Goal: Task Accomplishment & Management: Complete application form

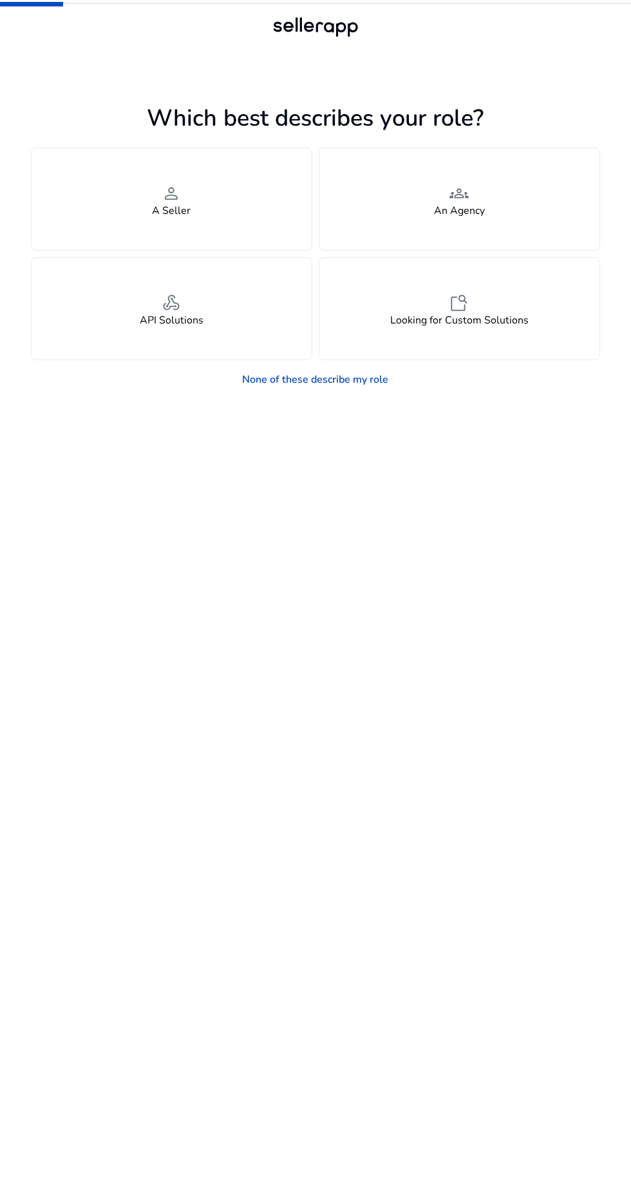
click at [229, 173] on div "person A Seller" at bounding box center [172, 199] width 280 height 102
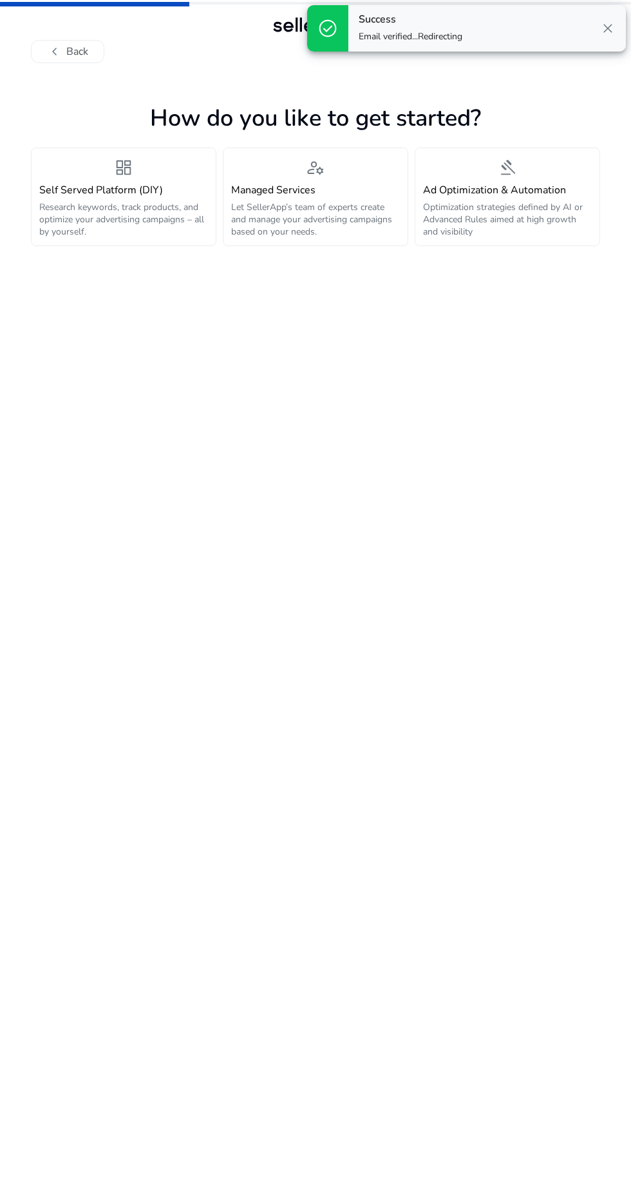
click at [131, 197] on h4 "Self Served Platform (DIY)" at bounding box center [123, 190] width 169 height 12
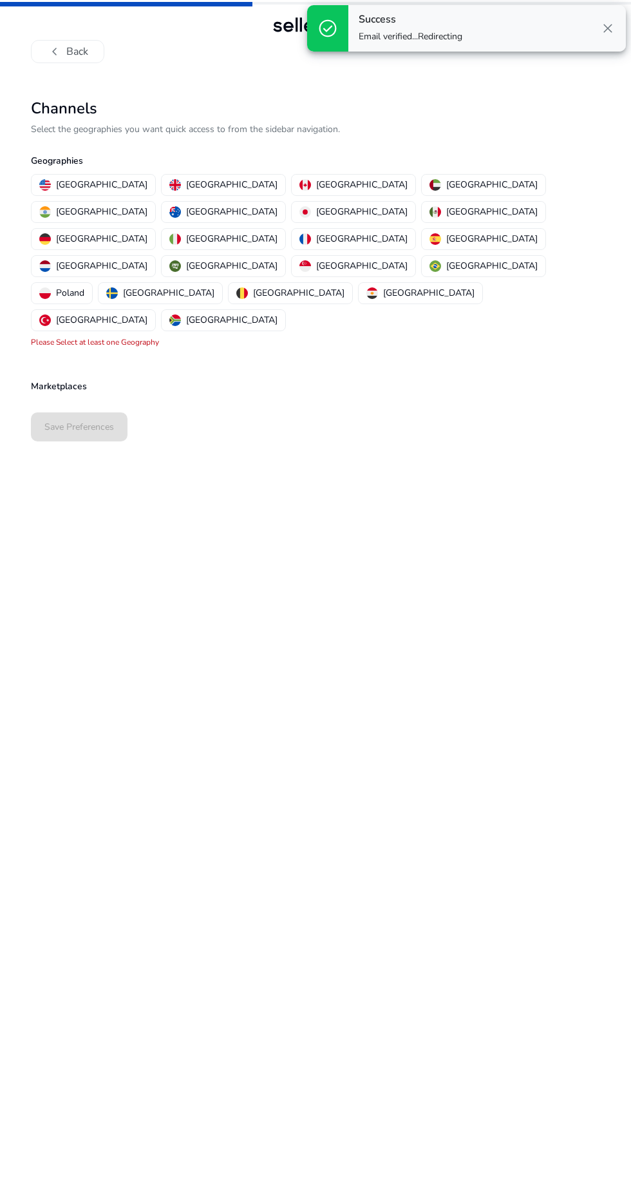
click at [86, 184] on p "[GEOGRAPHIC_DATA]" at bounding box center [101, 185] width 91 height 14
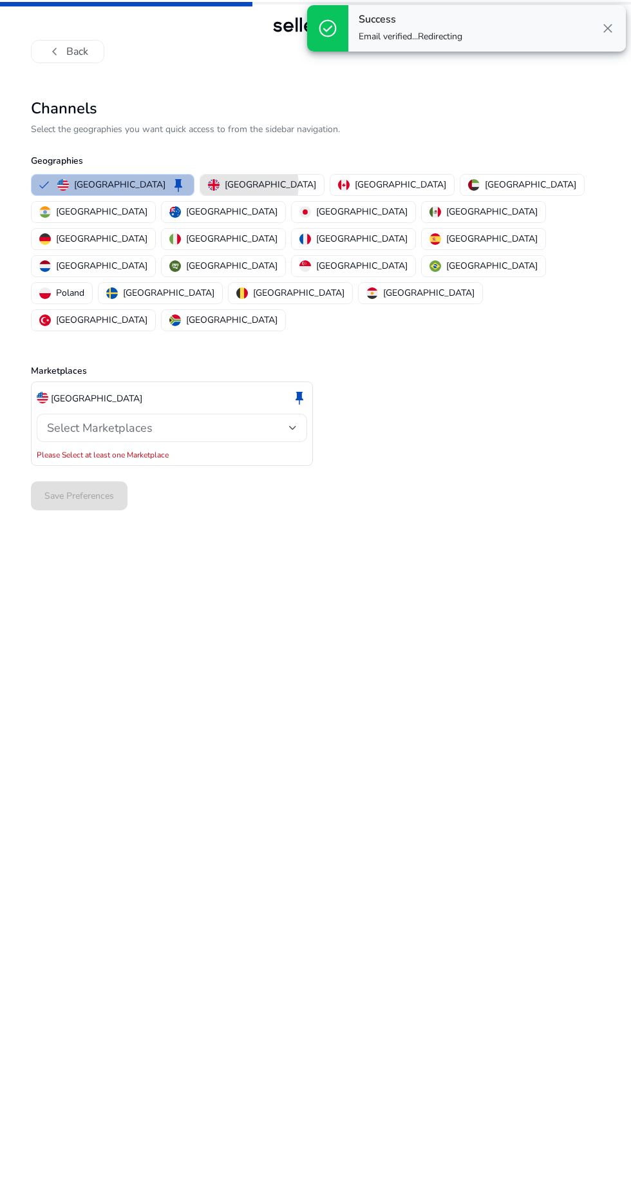
click at [225, 185] on p "[GEOGRAPHIC_DATA]" at bounding box center [270, 185] width 91 height 14
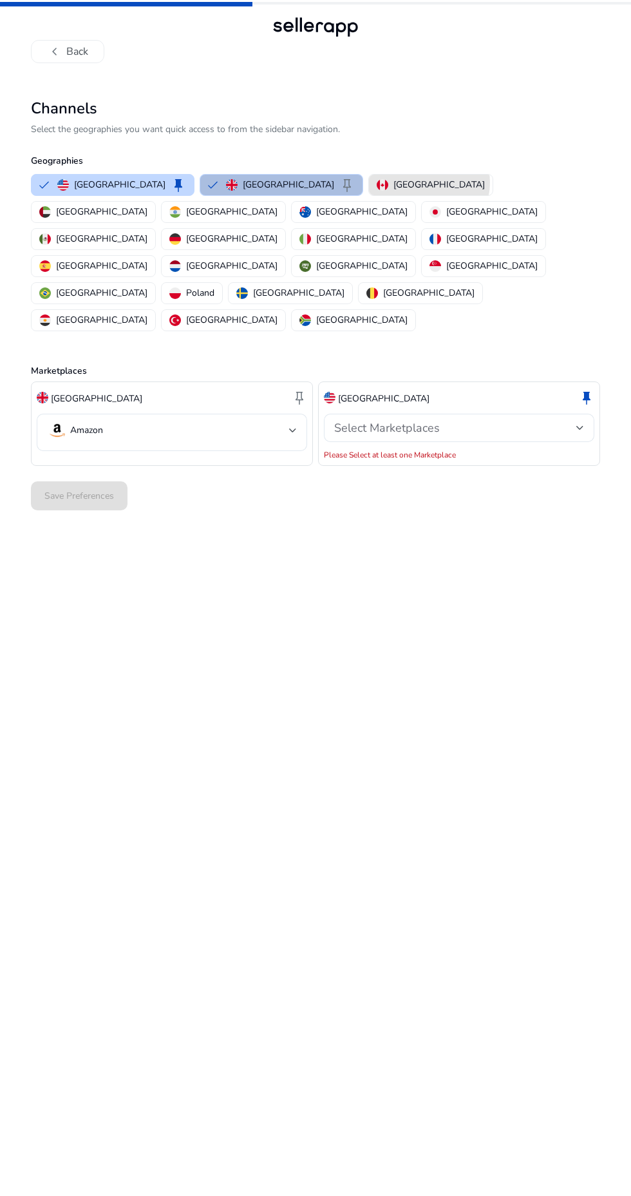
click at [369, 182] on button "[GEOGRAPHIC_DATA]" at bounding box center [431, 185] width 124 height 21
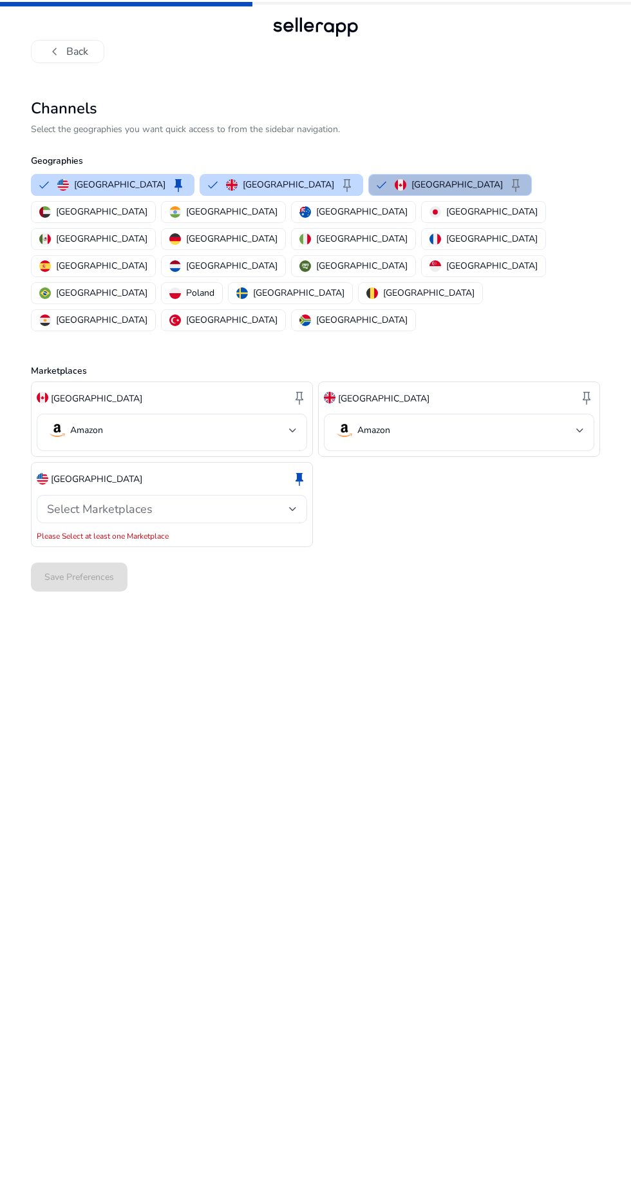
click at [148, 205] on p "[GEOGRAPHIC_DATA]" at bounding box center [101, 212] width 91 height 14
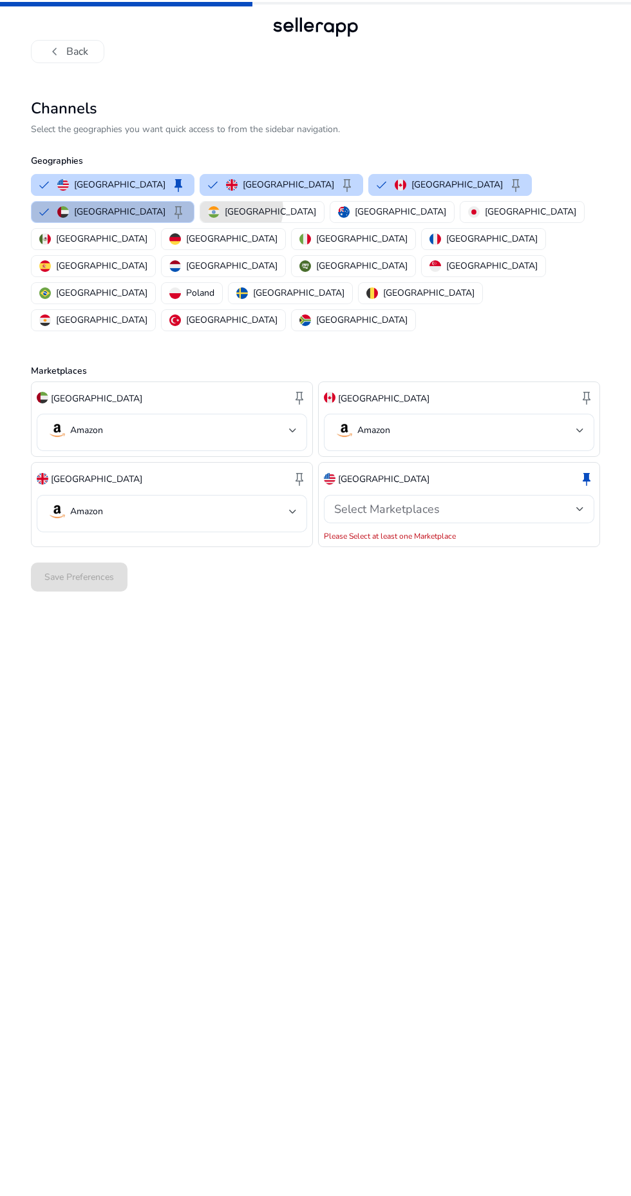
click at [225, 209] on p "[GEOGRAPHIC_DATA]" at bounding box center [270, 212] width 91 height 14
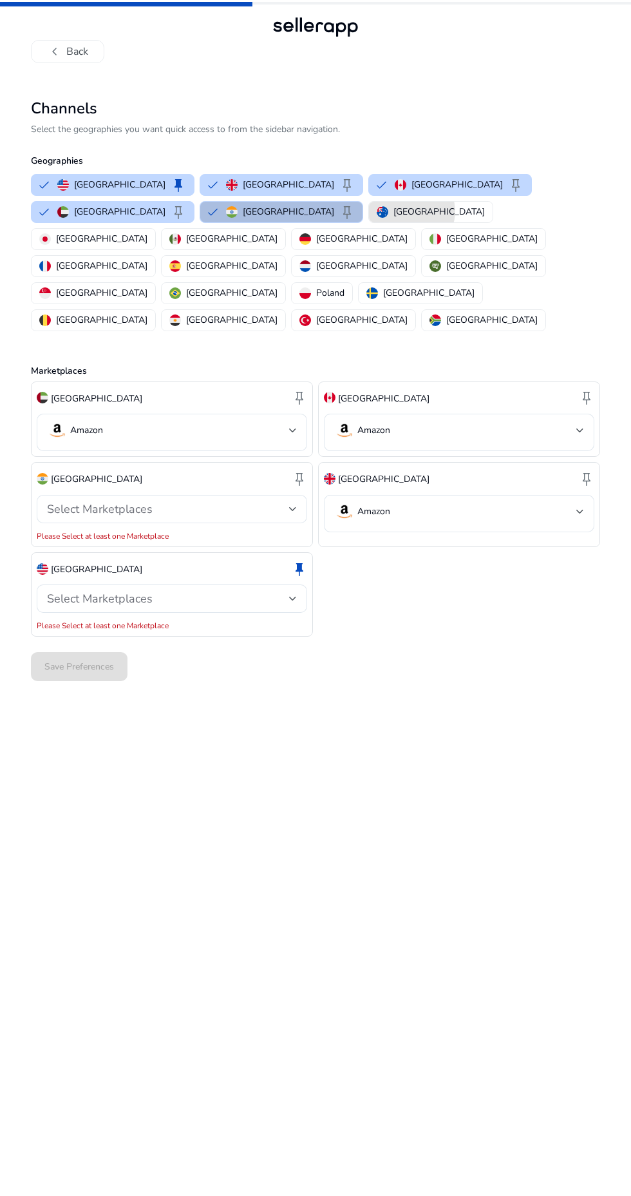
click at [394, 211] on p "[GEOGRAPHIC_DATA]" at bounding box center [439, 212] width 91 height 14
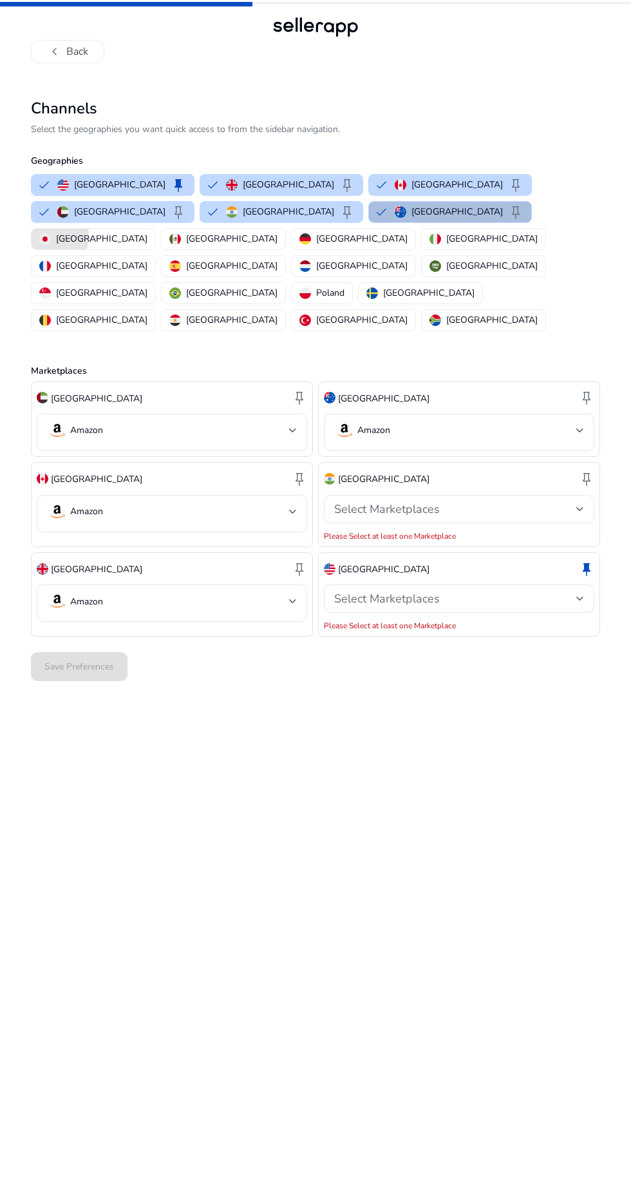
click at [51, 233] on img "button" at bounding box center [45, 239] width 12 height 12
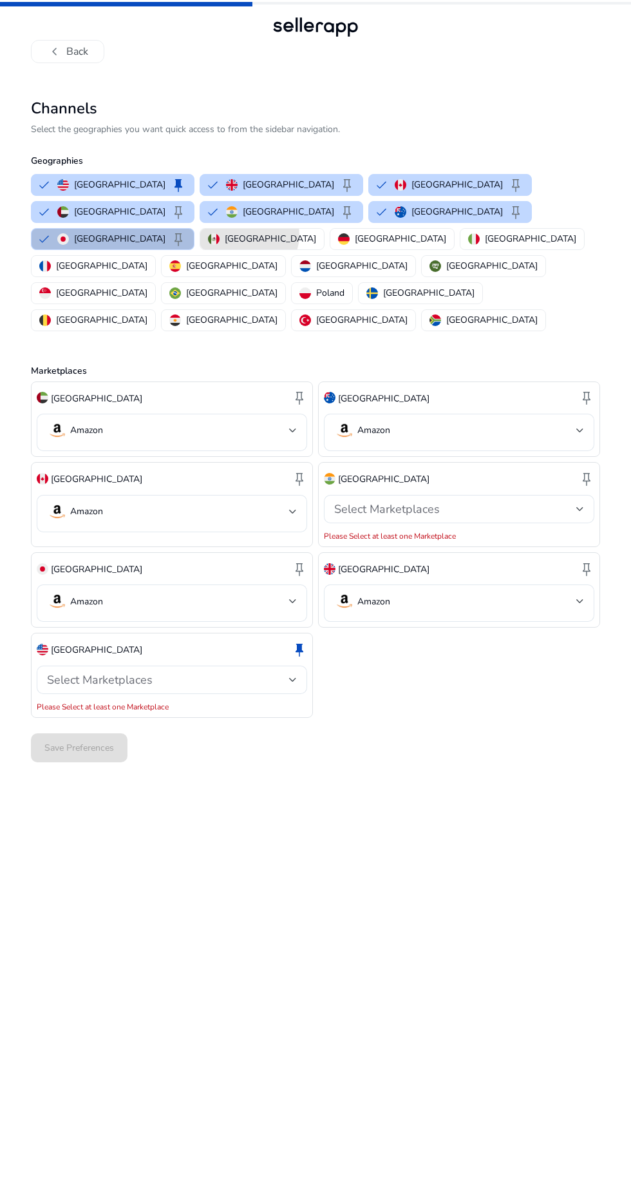
click at [316, 232] on p "[GEOGRAPHIC_DATA]" at bounding box center [270, 239] width 91 height 14
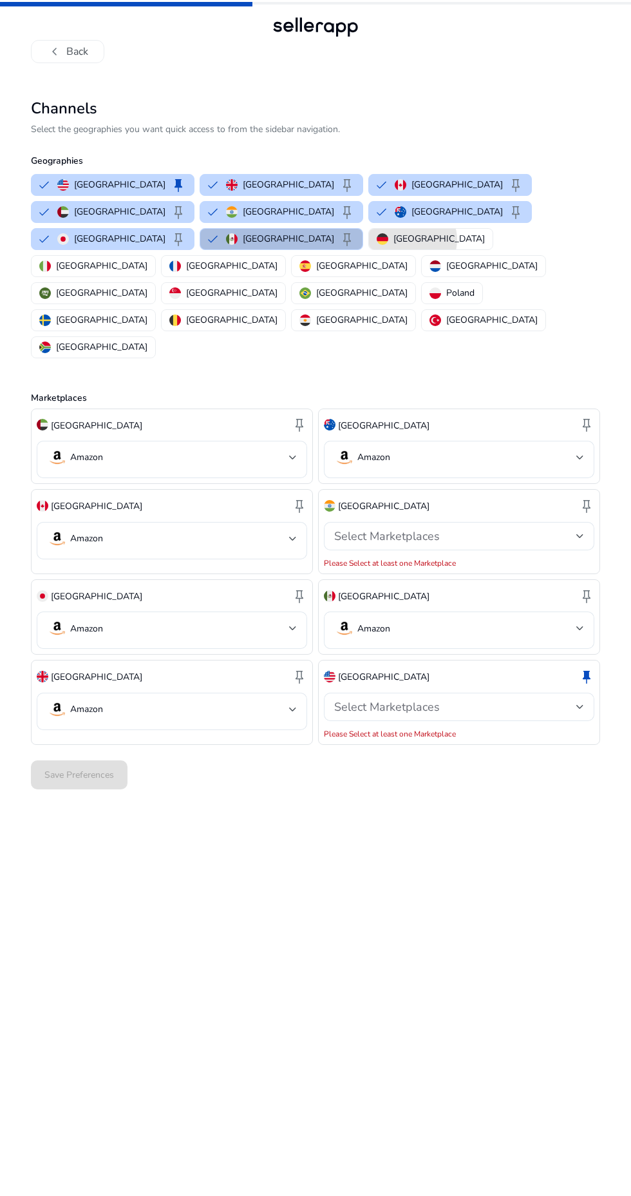
click at [485, 232] on p "[GEOGRAPHIC_DATA]" at bounding box center [439, 239] width 91 height 14
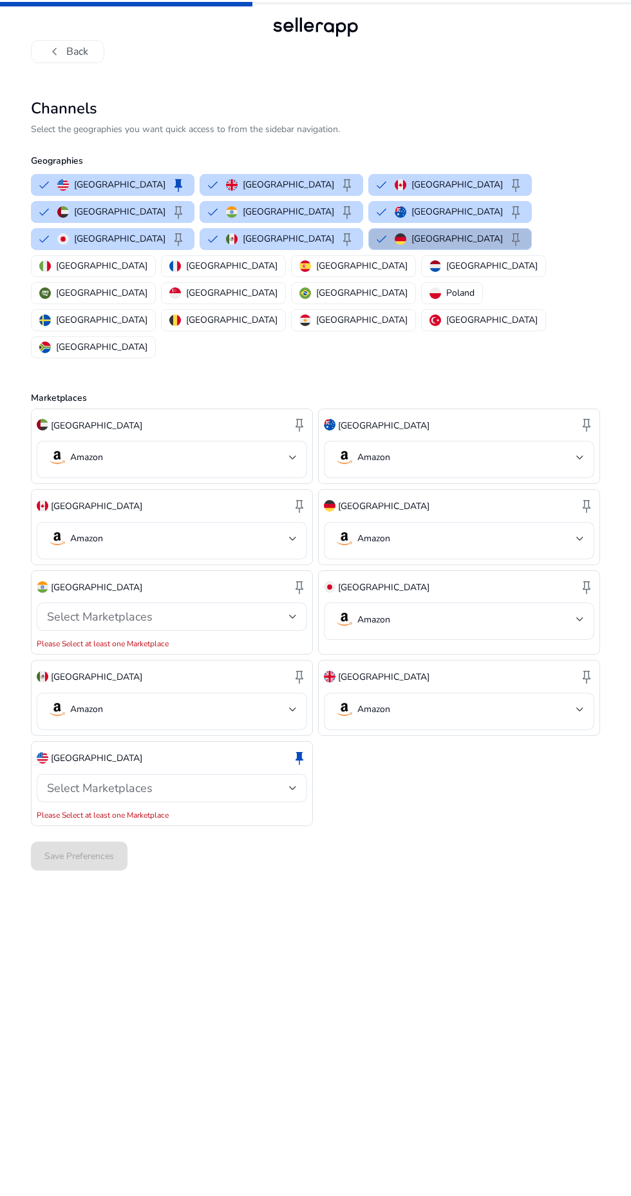
click at [276, 610] on div "Select Marketplaces" at bounding box center [168, 617] width 242 height 14
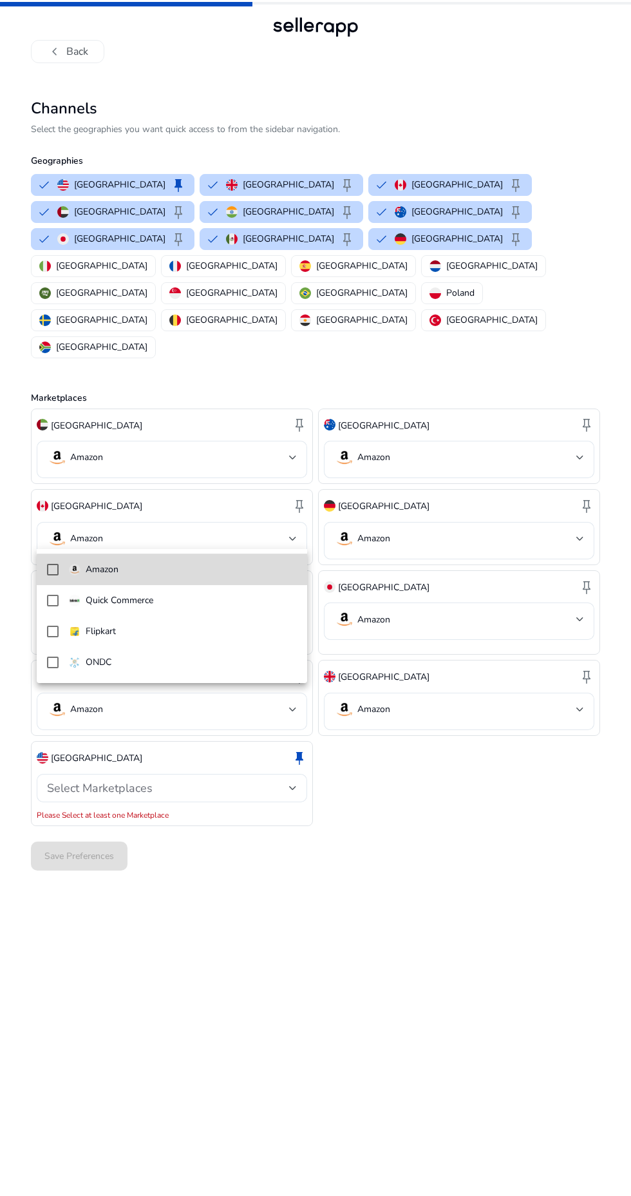
click at [218, 569] on span "Amazon" at bounding box center [183, 570] width 228 height 14
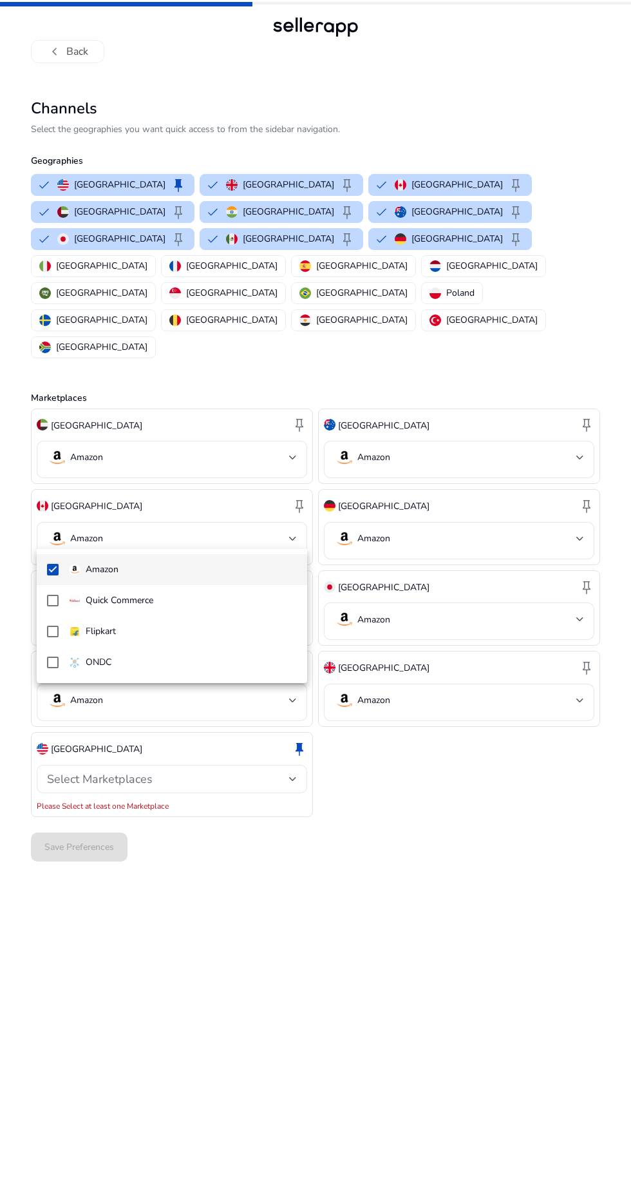
click at [293, 698] on div at bounding box center [315, 598] width 631 height 1196
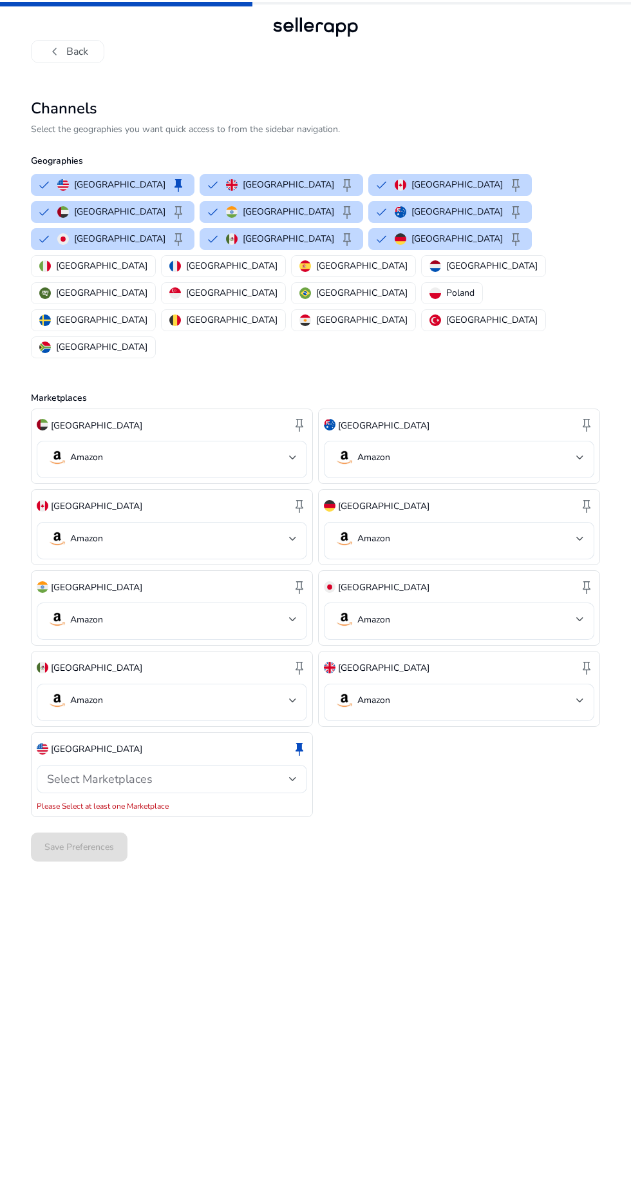
click at [293, 776] on div at bounding box center [293, 778] width 8 height 5
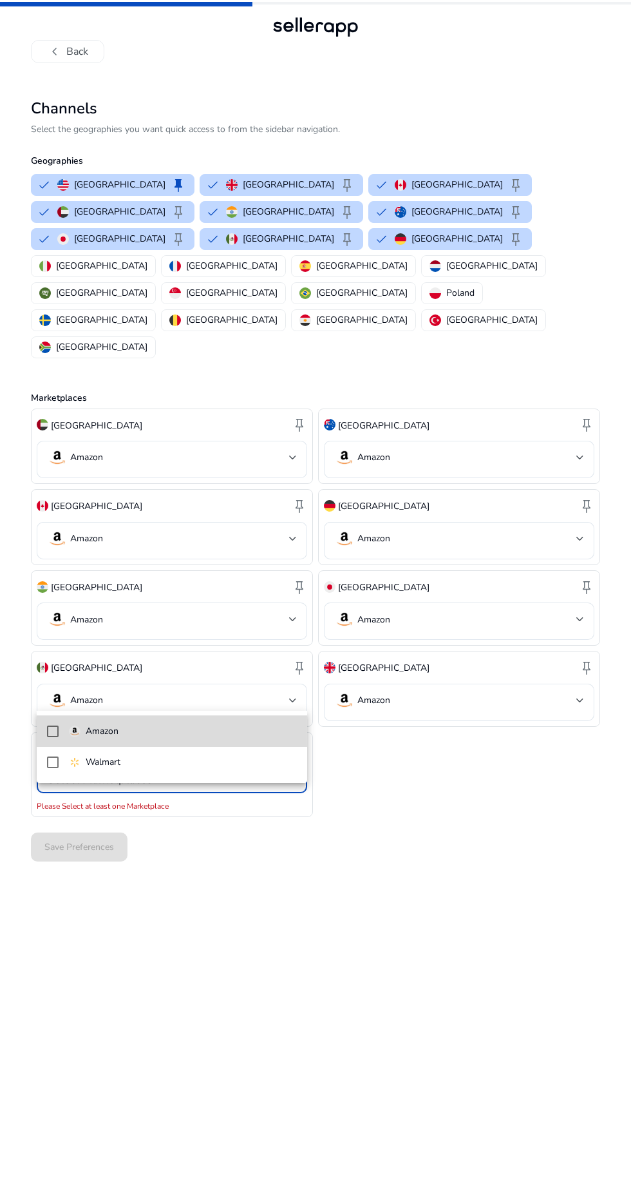
click at [215, 735] on span "Amazon" at bounding box center [183, 731] width 228 height 14
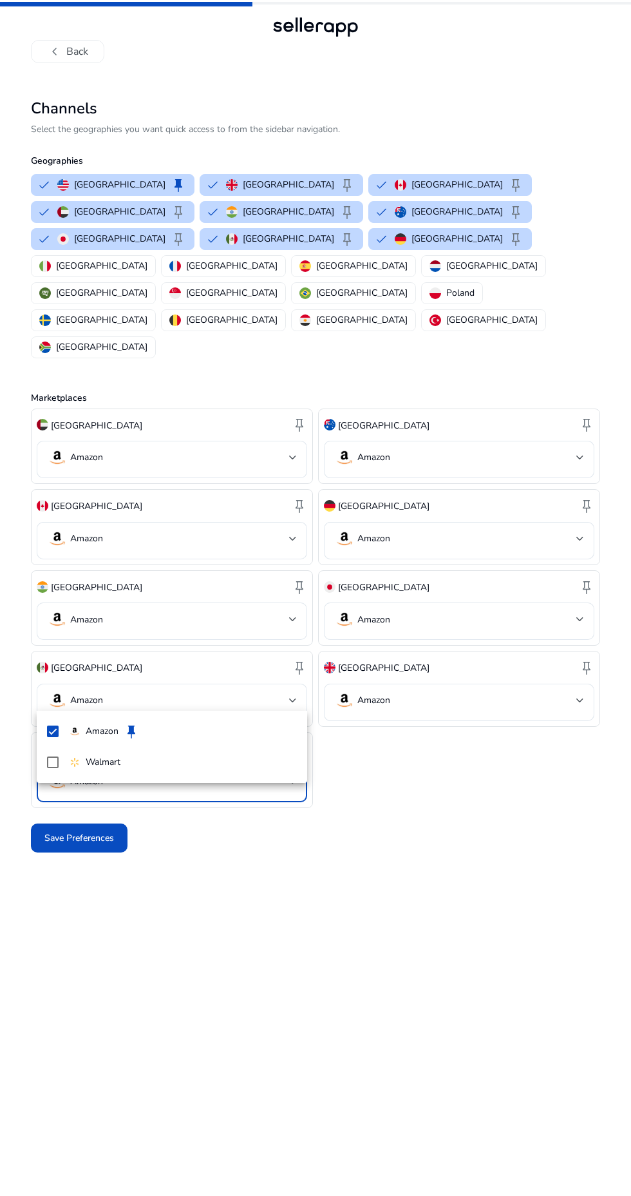
click at [474, 814] on div at bounding box center [315, 598] width 631 height 1196
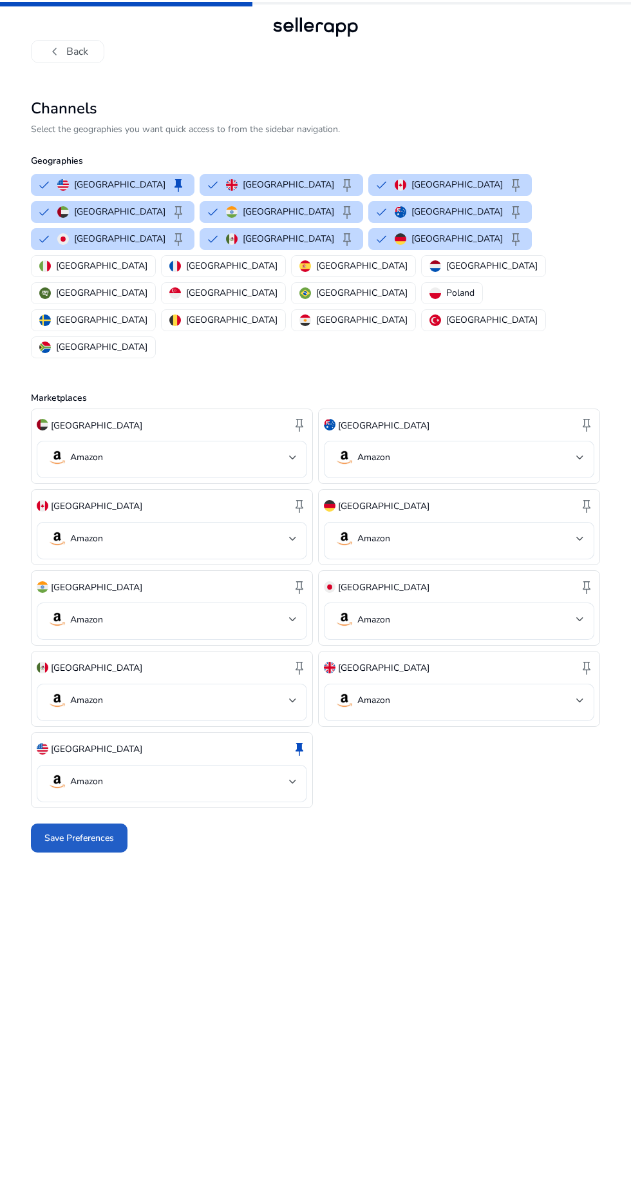
click at [102, 822] on span at bounding box center [79, 837] width 97 height 31
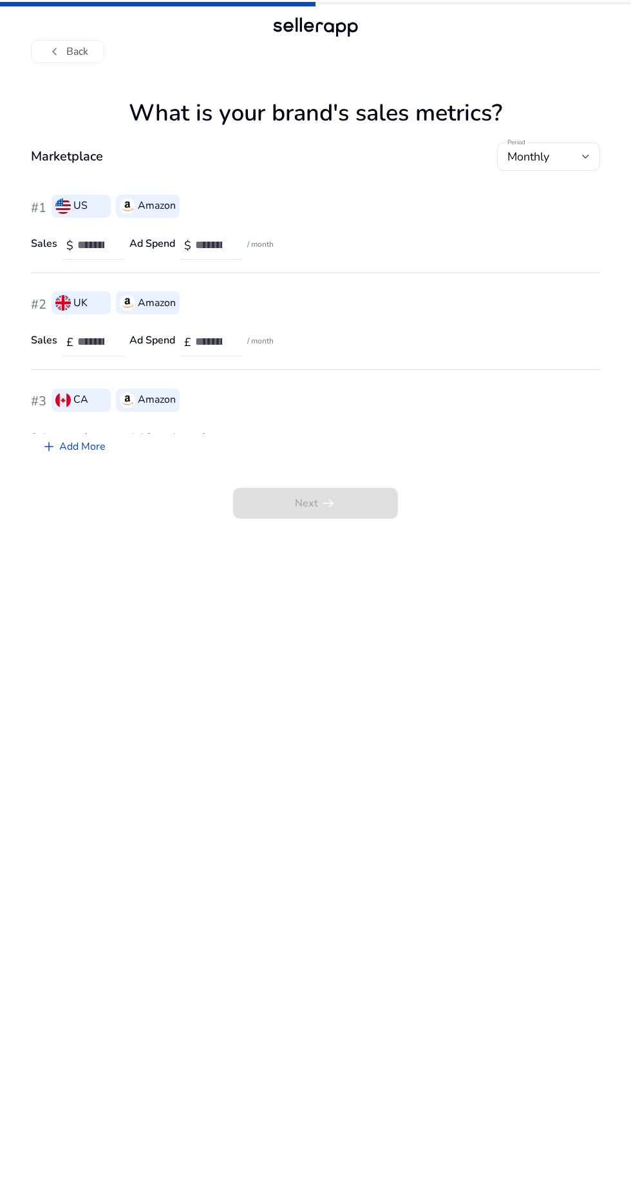
click at [337, 702] on app-sales-metrics "What is your brand's sales metrics? Marketplace Period Monthly #1 US Amazon Sal…" at bounding box center [316, 647] width 570 height 1097
click at [320, 711] on app-sales-metrics "What is your brand's sales metrics? Marketplace Period Monthly #1 US Amazon Sal…" at bounding box center [316, 647] width 570 height 1097
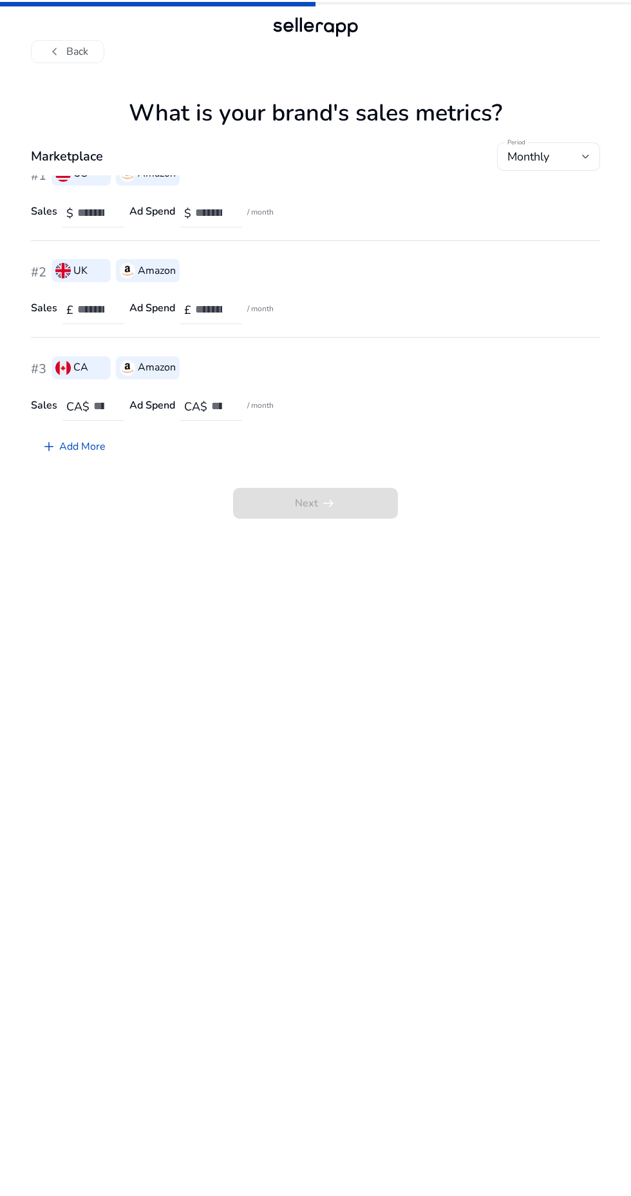
click at [99, 209] on input "number" at bounding box center [95, 213] width 37 height 14
type input "***"
click at [225, 212] on input "number" at bounding box center [213, 213] width 37 height 14
type input "**"
click at [99, 309] on input "number" at bounding box center [95, 309] width 37 height 14
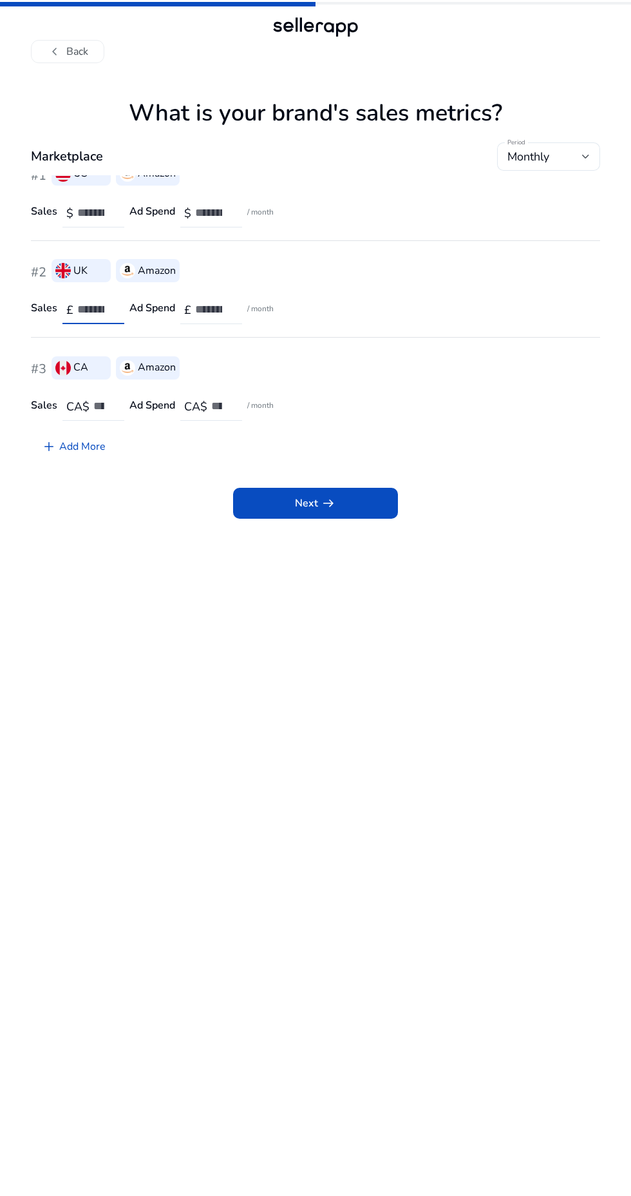
type input "****"
click at [213, 309] on input "number" at bounding box center [213, 309] width 37 height 14
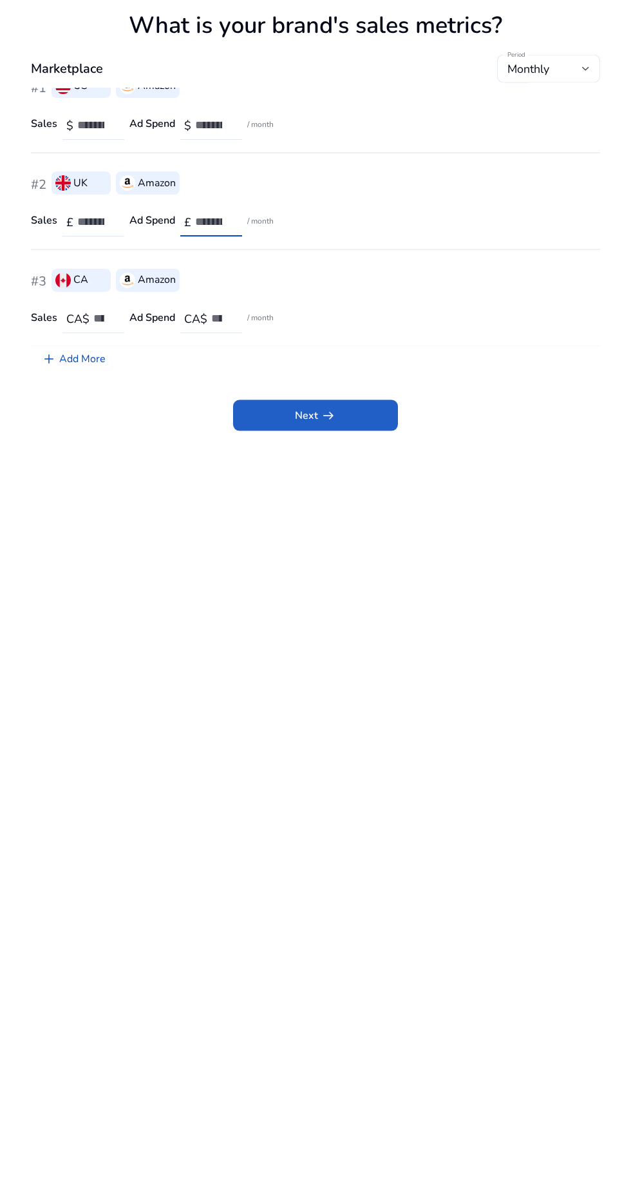
type input "**"
click at [344, 501] on span at bounding box center [315, 503] width 165 height 31
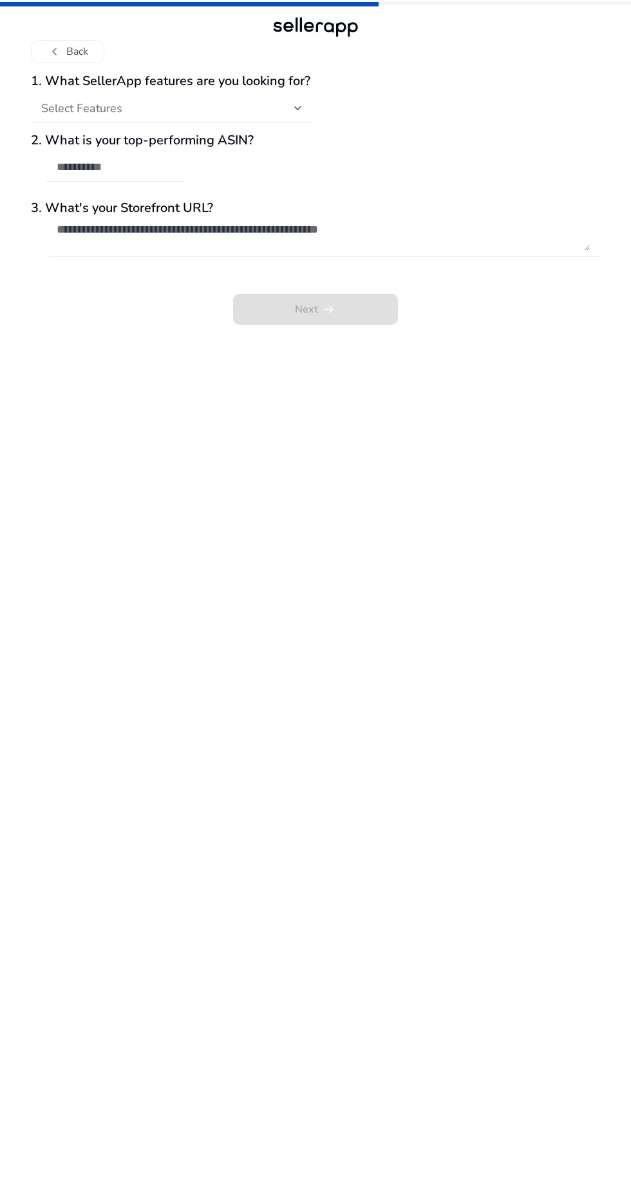
click at [281, 108] on div "Select Features" at bounding box center [167, 108] width 253 height 14
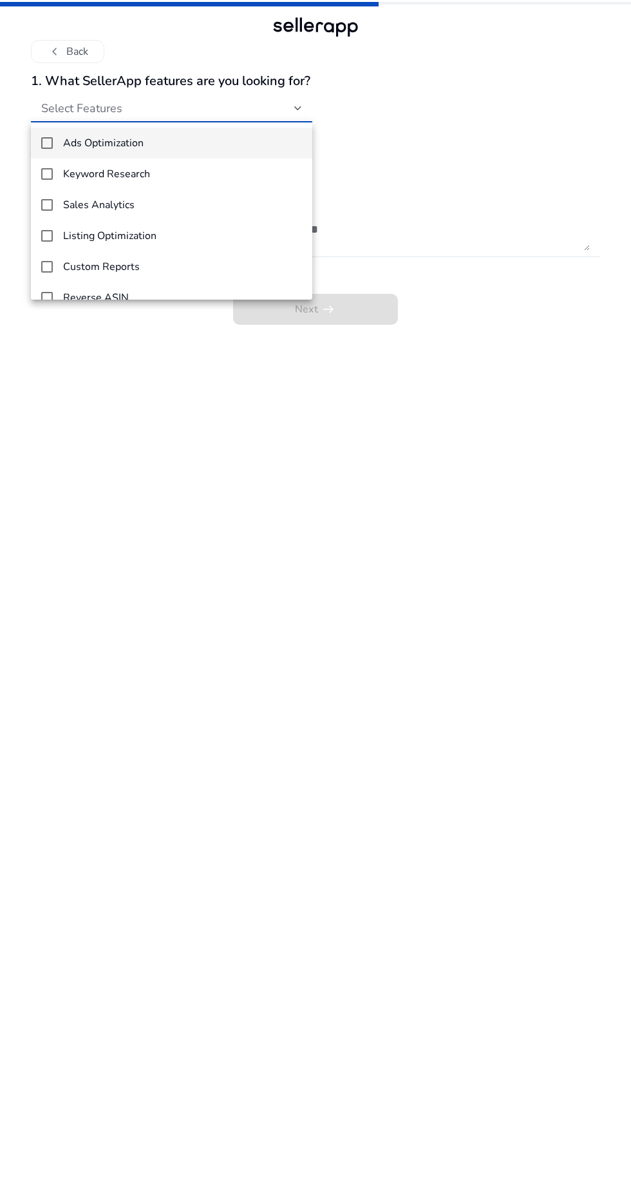
click at [296, 444] on div at bounding box center [315, 598] width 631 height 1196
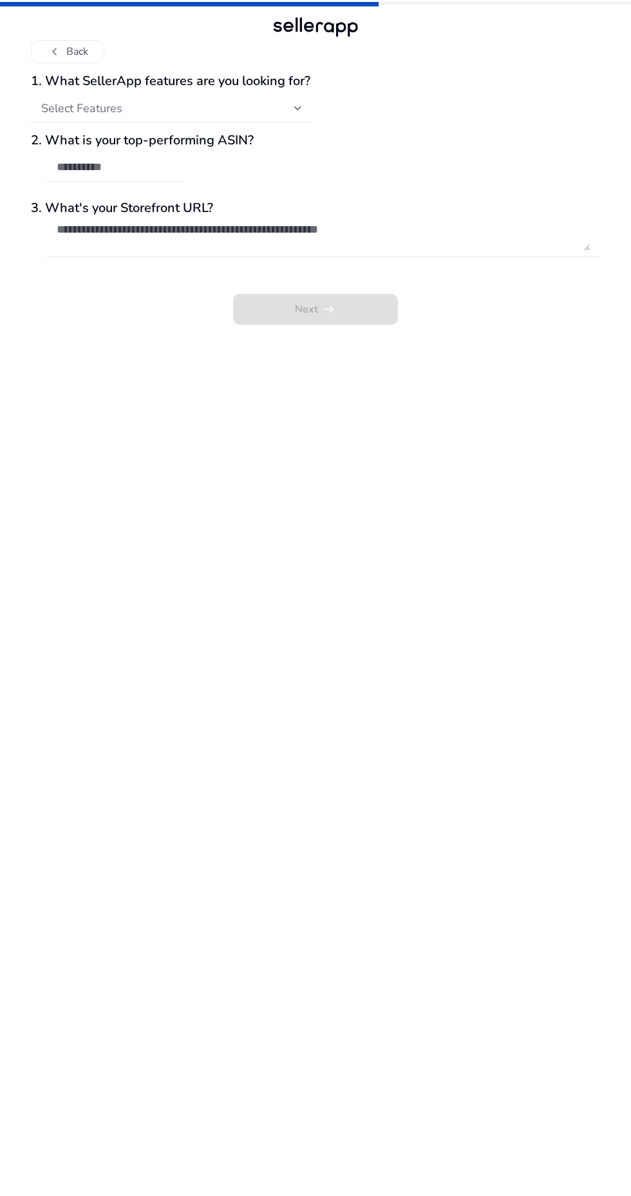
click at [67, 40] on button "chevron_left Back" at bounding box center [67, 51] width 73 height 23
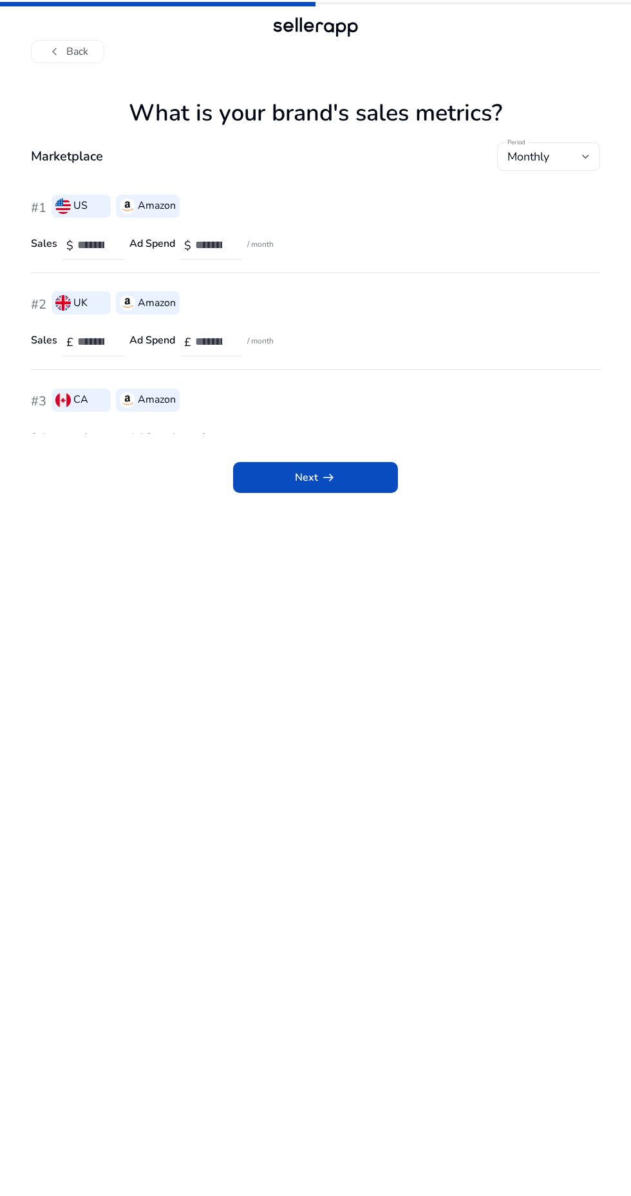
click at [69, 48] on button "chevron_left Back" at bounding box center [67, 51] width 73 height 23
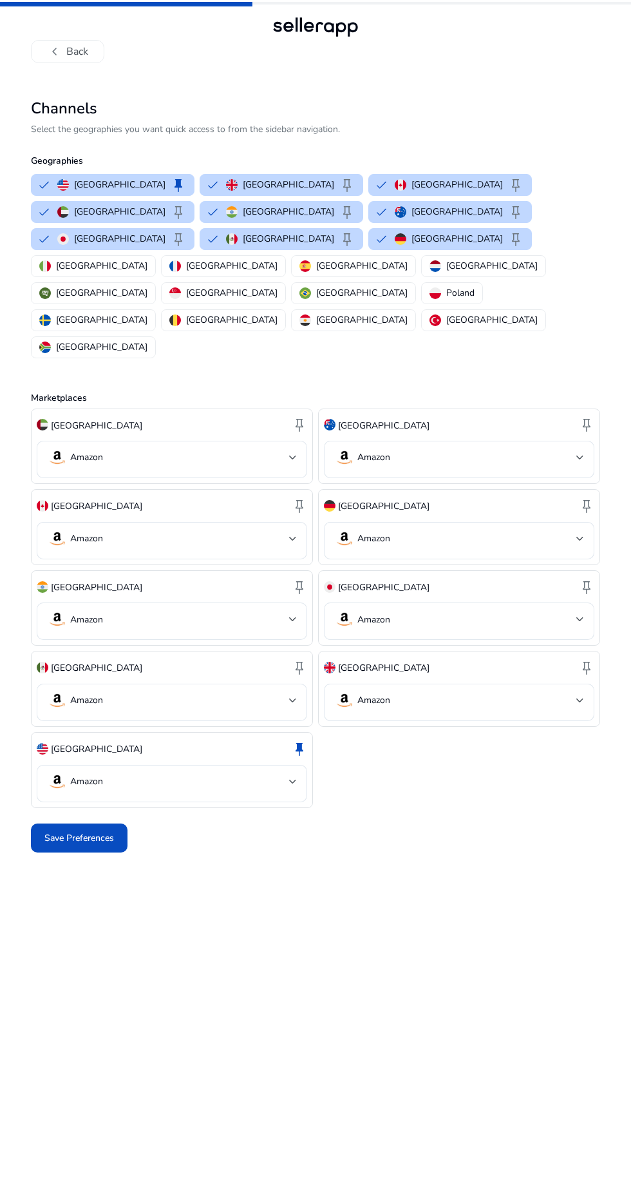
click at [489, 232] on p "[GEOGRAPHIC_DATA]" at bounding box center [457, 239] width 91 height 14
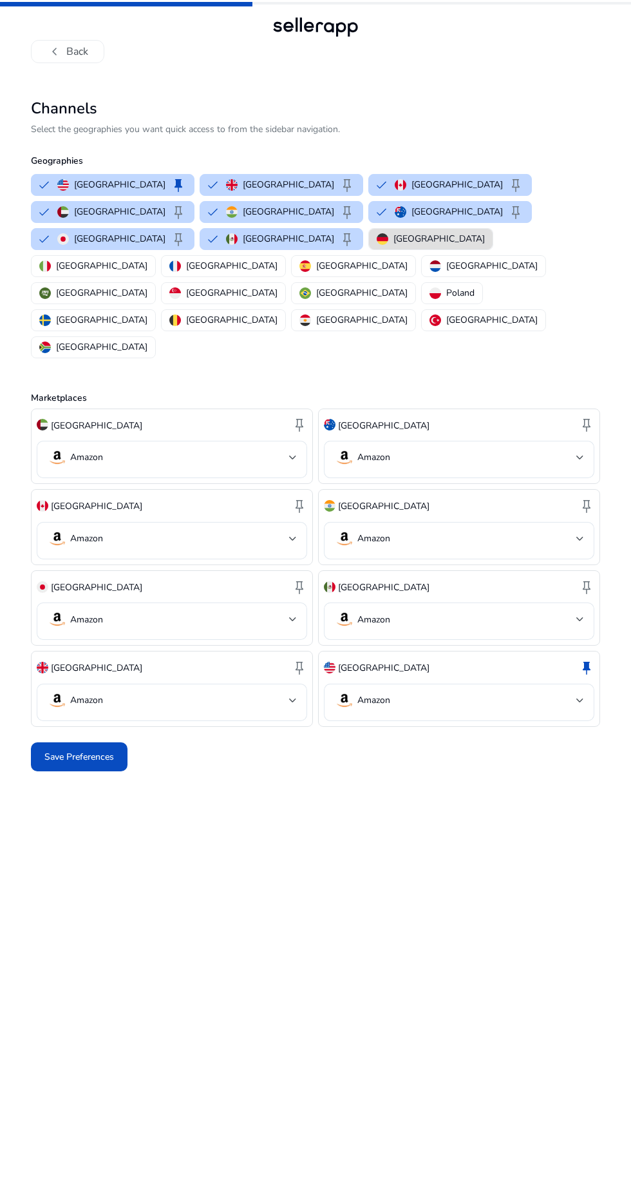
click at [334, 232] on p "[GEOGRAPHIC_DATA]" at bounding box center [288, 239] width 91 height 14
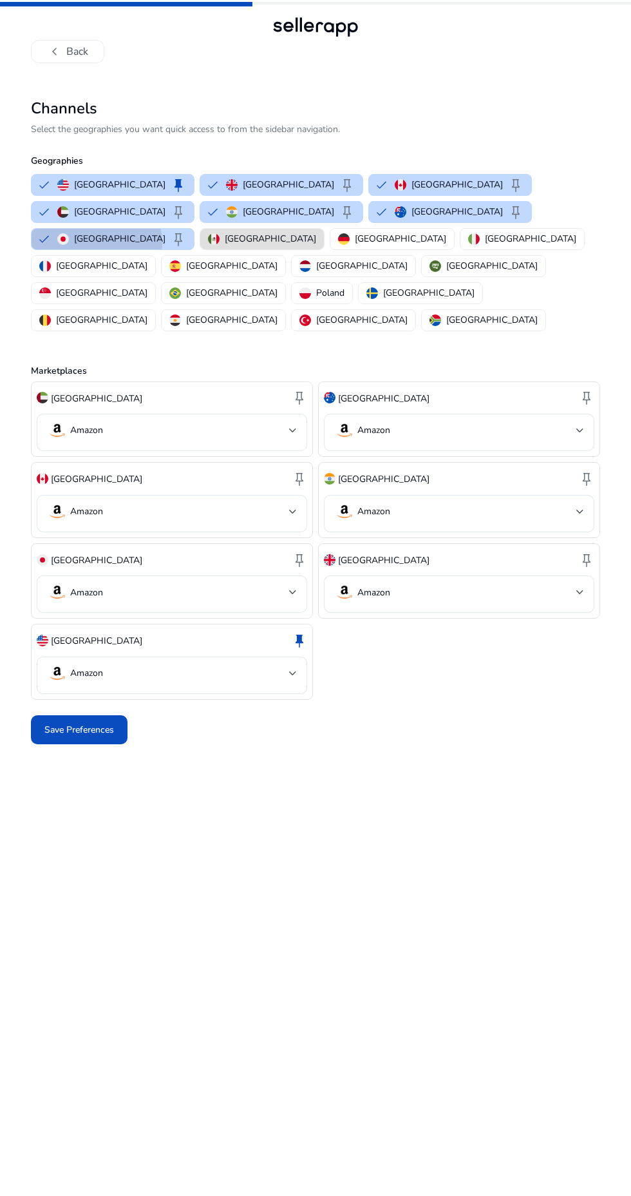
click at [186, 231] on span "keep" at bounding box center [178, 238] width 15 height 15
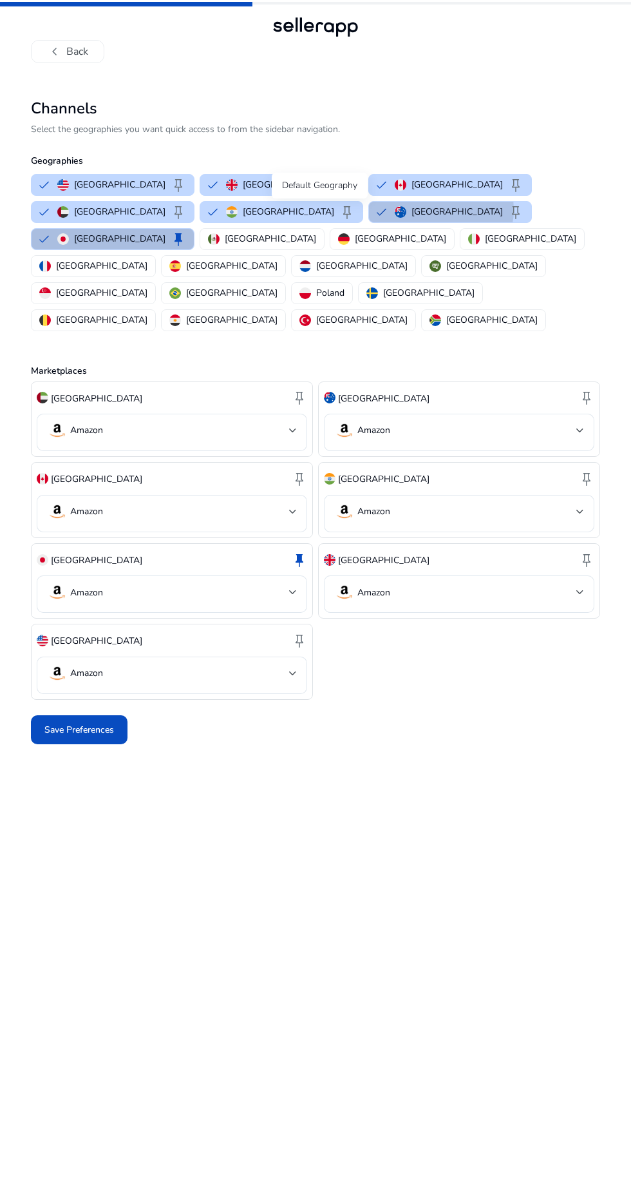
click at [508, 211] on span "keep" at bounding box center [515, 211] width 15 height 15
click at [471, 722] on app-marketplace "Channels Select the geographies you want quick access to from the sidebar navig…" at bounding box center [316, 647] width 570 height 1097
click at [186, 231] on span "keep" at bounding box center [178, 238] width 15 height 15
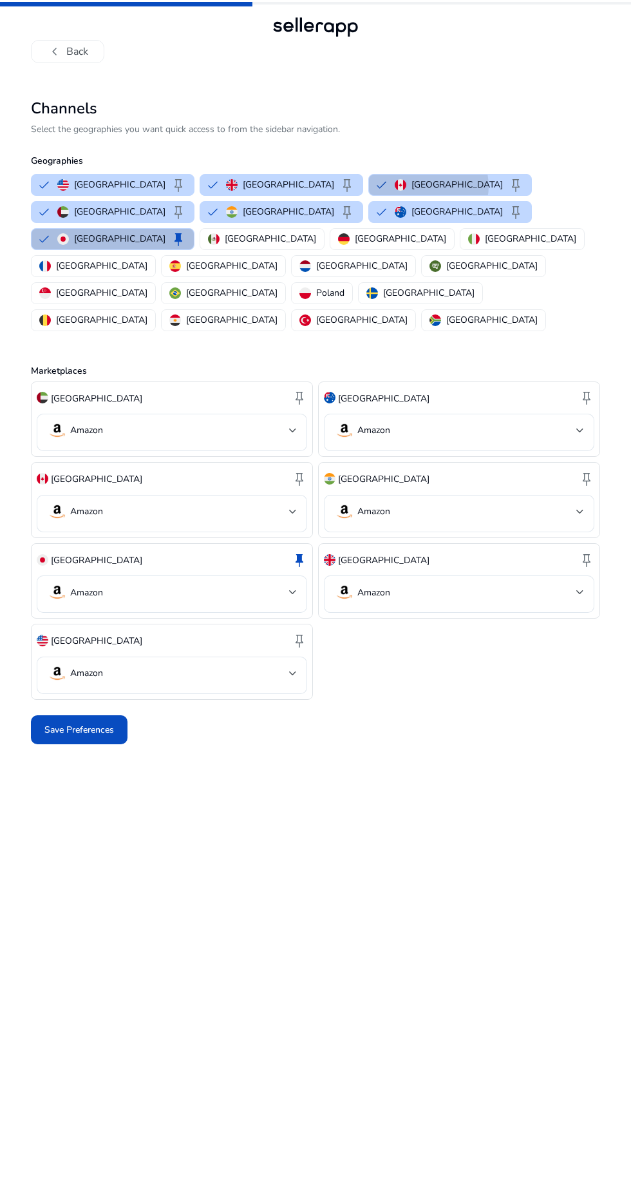
click at [412, 186] on p "[GEOGRAPHIC_DATA]" at bounding box center [457, 185] width 91 height 14
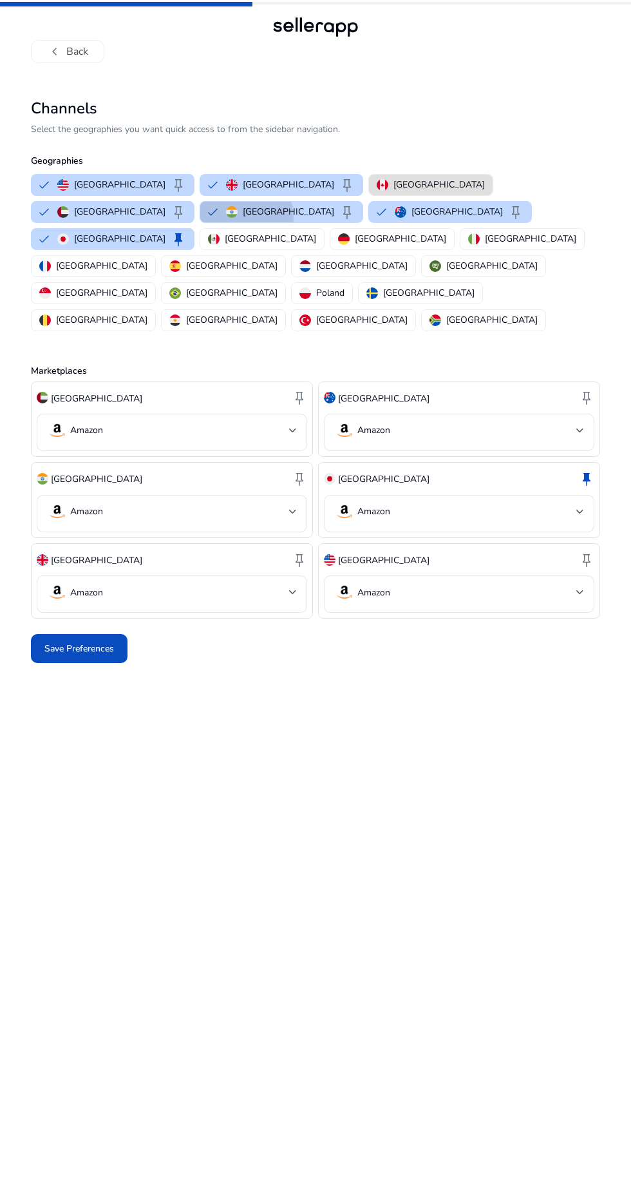
click at [243, 216] on p "[GEOGRAPHIC_DATA]" at bounding box center [288, 212] width 91 height 14
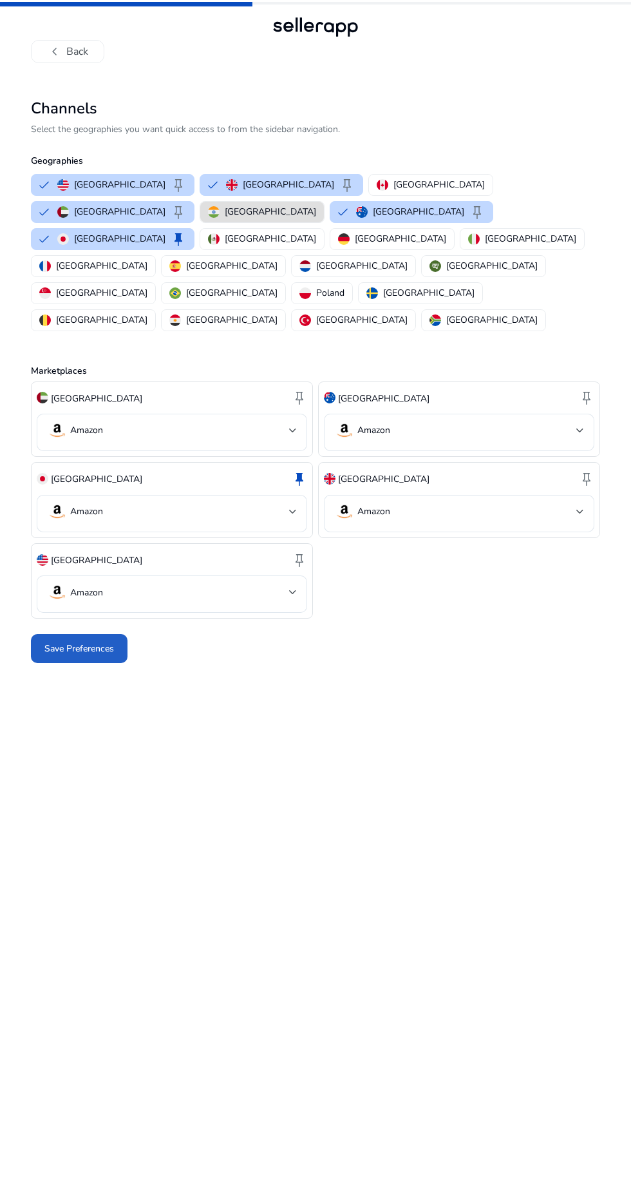
click at [106, 642] on span "Save Preferences" at bounding box center [79, 649] width 70 height 14
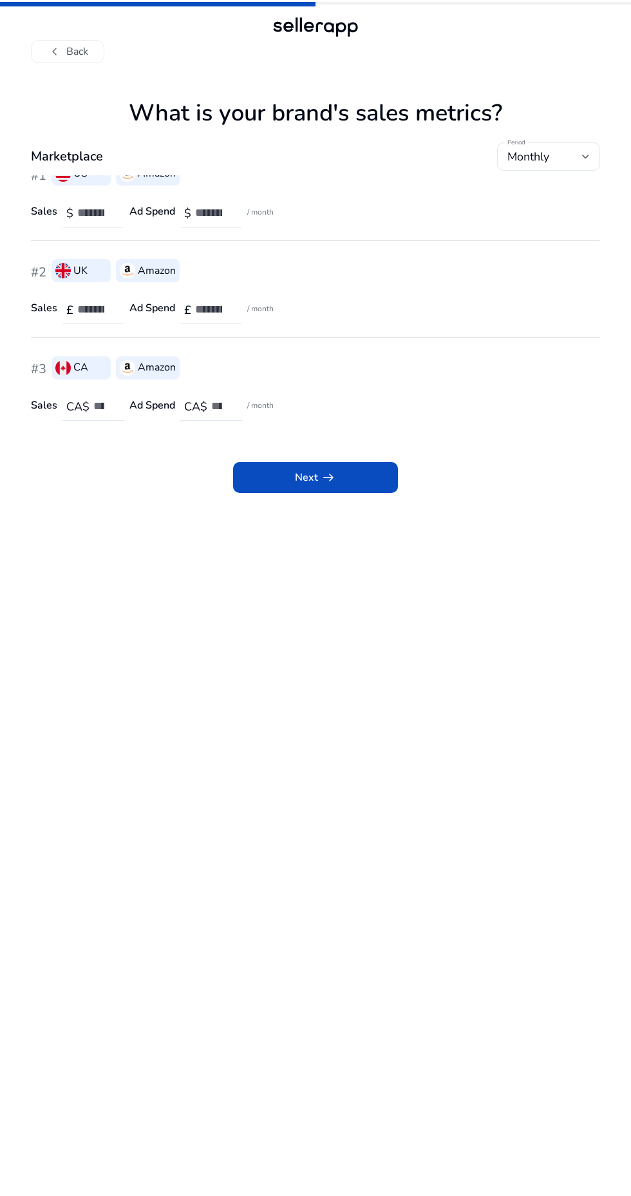
click at [224, 307] on input "**" at bounding box center [213, 309] width 37 height 14
type input "***"
click at [102, 405] on input "number" at bounding box center [103, 406] width 21 height 14
type input "****"
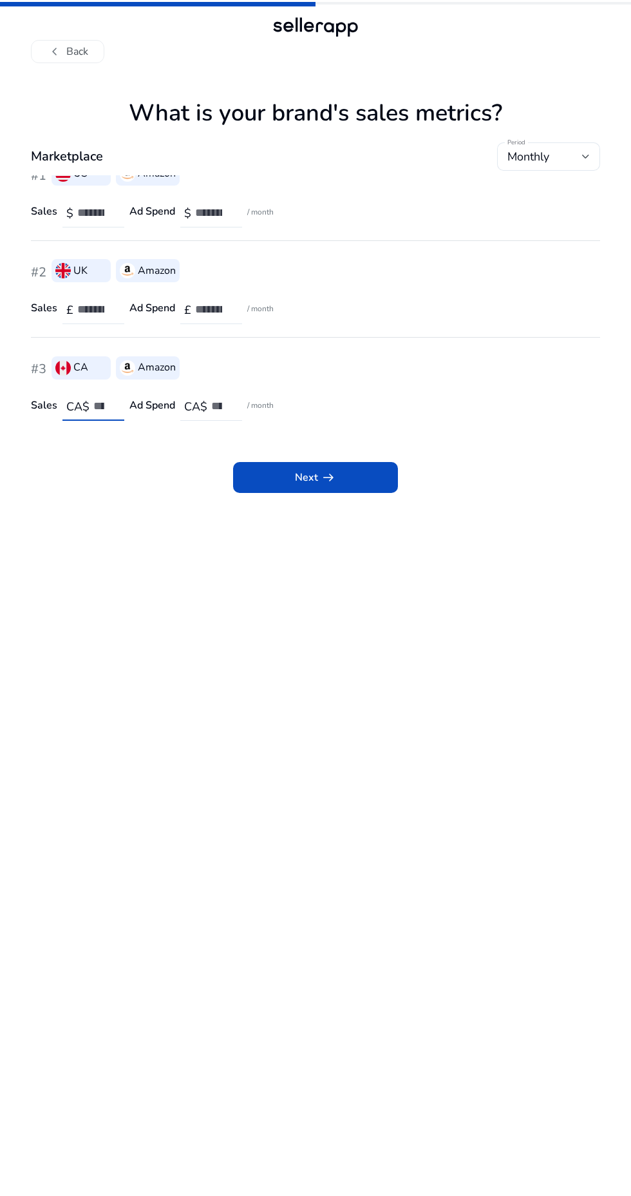
click at [227, 406] on input "number" at bounding box center [221, 406] width 21 height 14
type input "***"
click at [354, 486] on span at bounding box center [315, 477] width 165 height 31
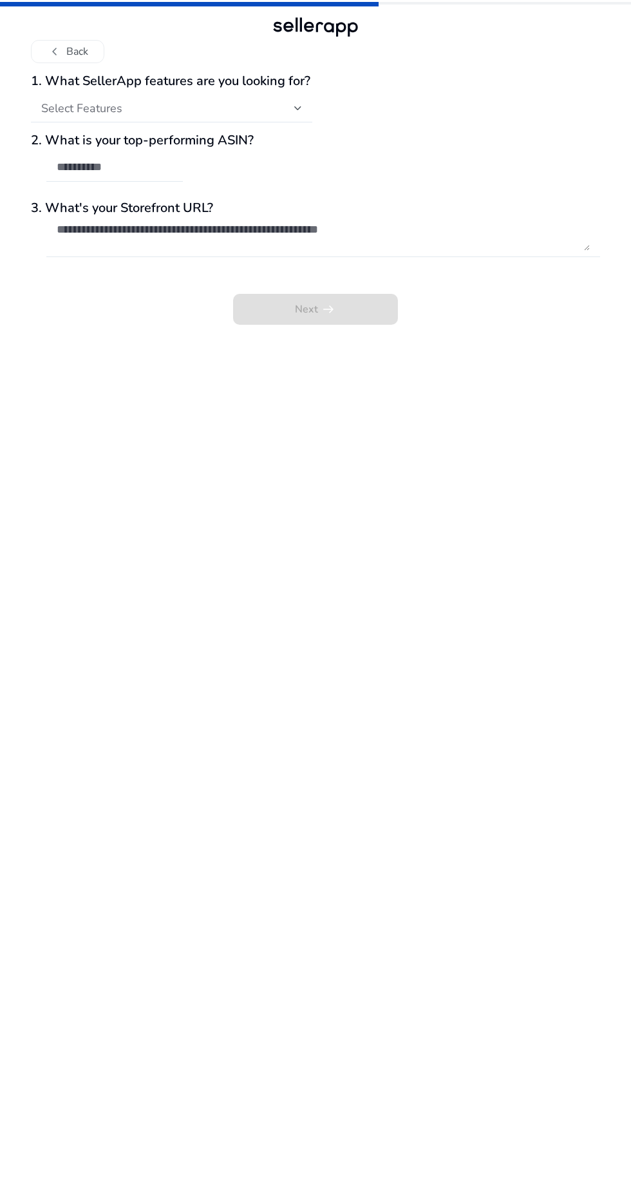
click at [298, 108] on div at bounding box center [298, 108] width 8 height 5
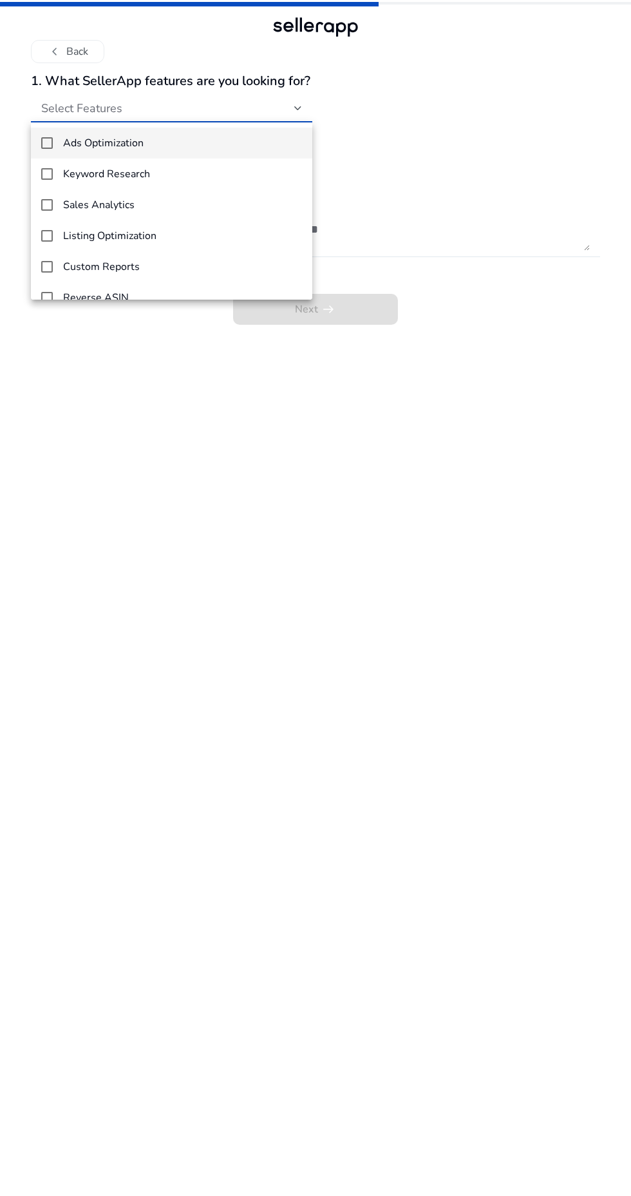
click at [229, 149] on span "Ads Optimization" at bounding box center [182, 143] width 239 height 12
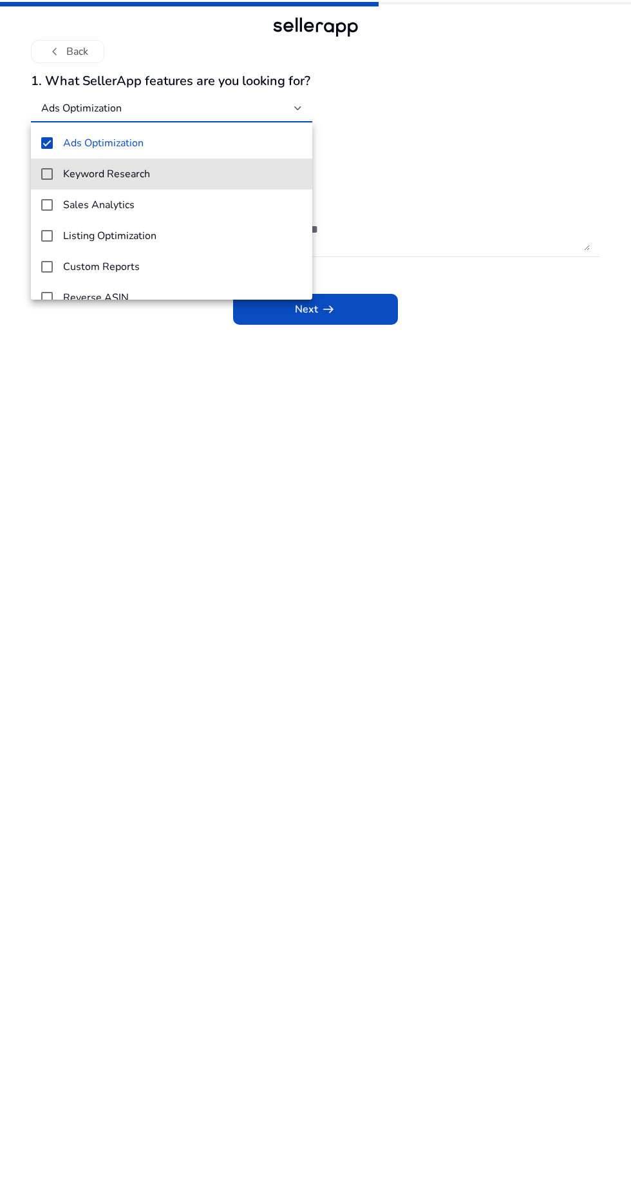
click at [226, 175] on span "Keyword Research" at bounding box center [182, 174] width 239 height 12
click at [448, 108] on div at bounding box center [315, 598] width 631 height 1196
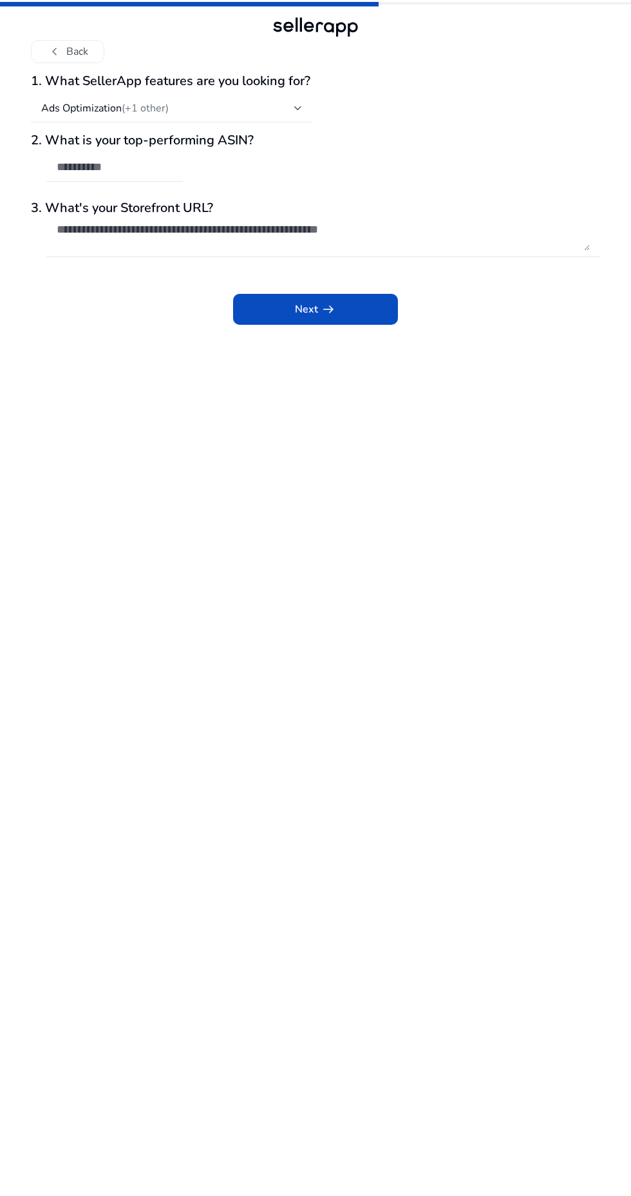
click at [253, 164] on div "2. What is your top-performing ASIN?" at bounding box center [316, 164] width 570 height 63
click at [147, 169] on input "text" at bounding box center [115, 167] width 116 height 14
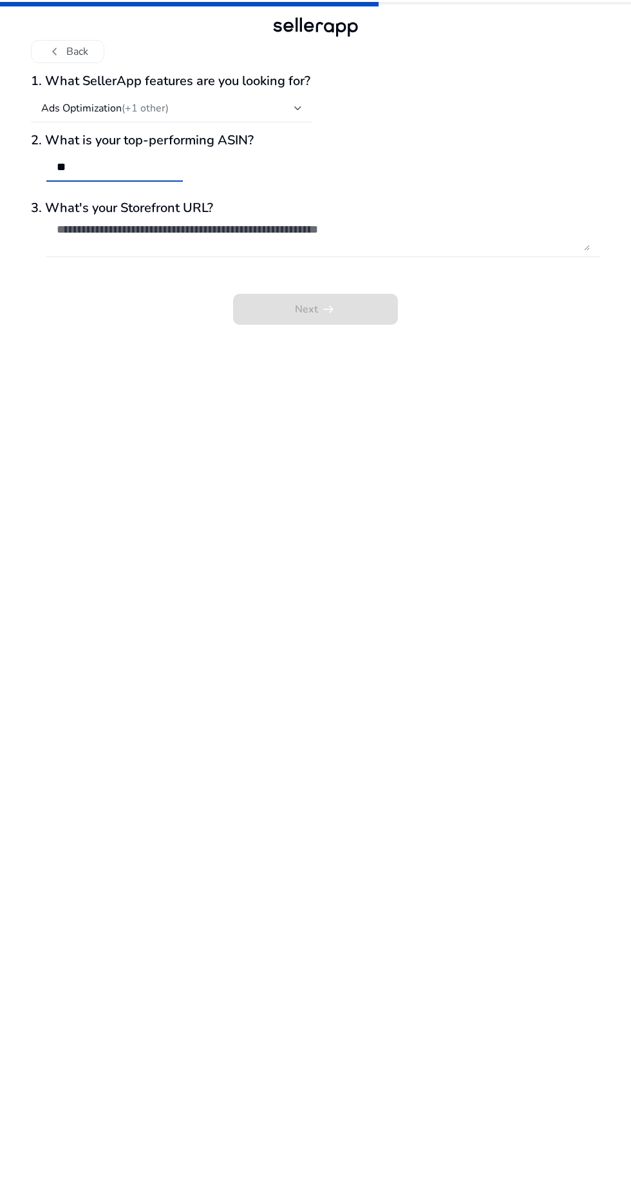
type input "*"
click at [338, 307] on span at bounding box center [315, 309] width 165 height 31
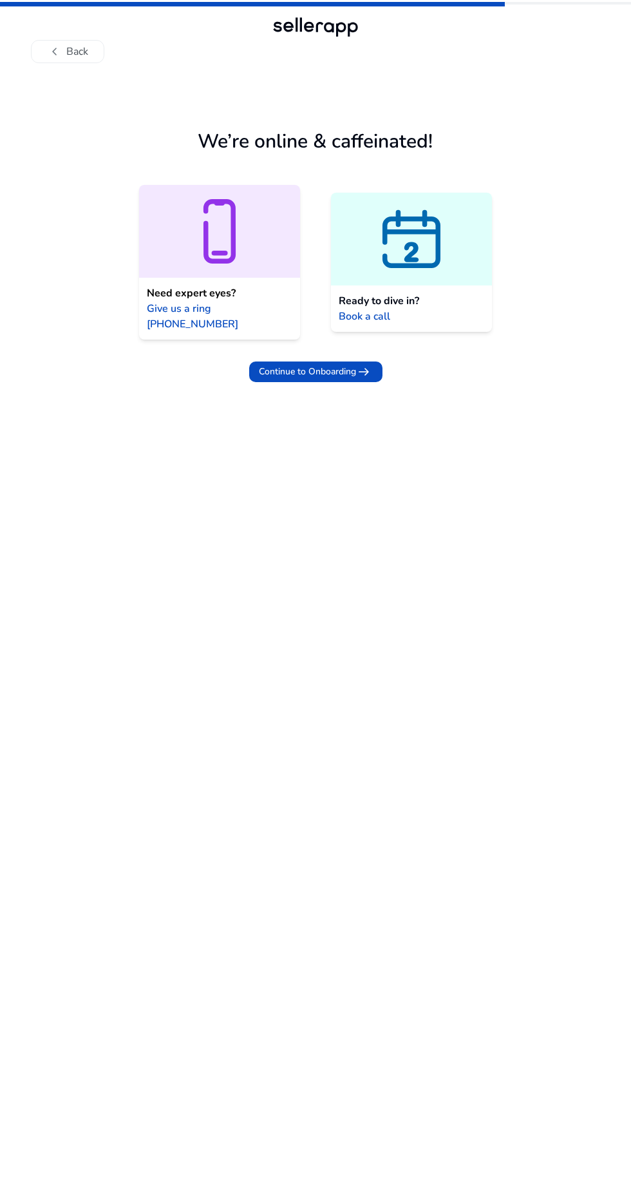
click at [351, 364] on span "Continue to Onboarding arrow_right_alt" at bounding box center [316, 371] width 113 height 15
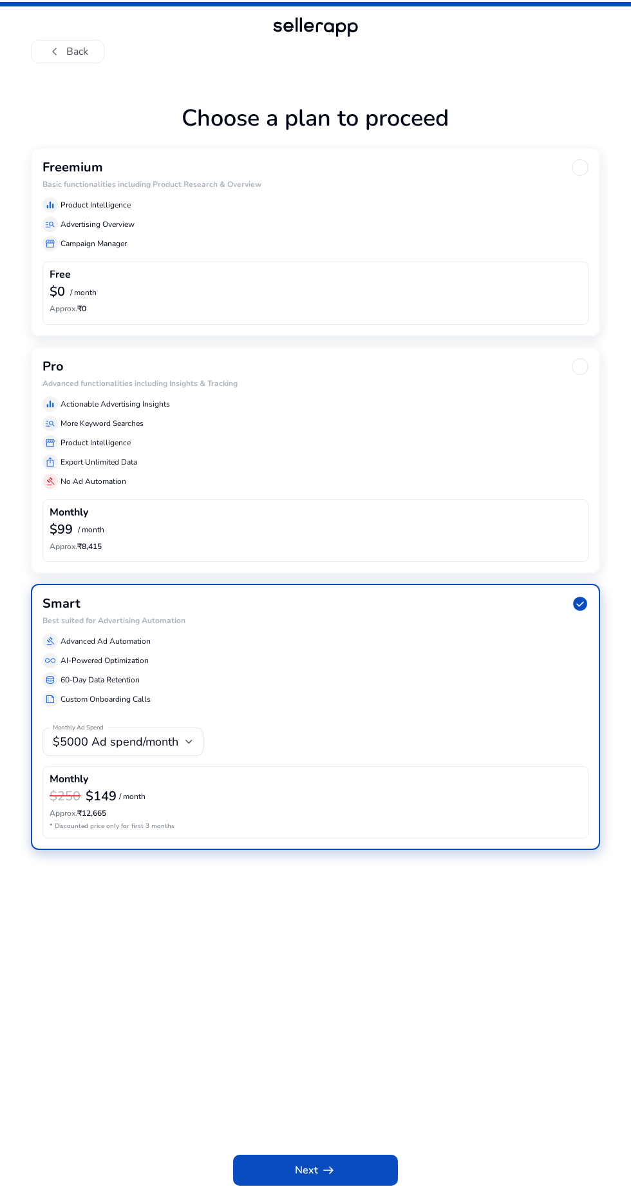
click at [427, 224] on div "manage_search Advertising Overview" at bounding box center [316, 224] width 546 height 15
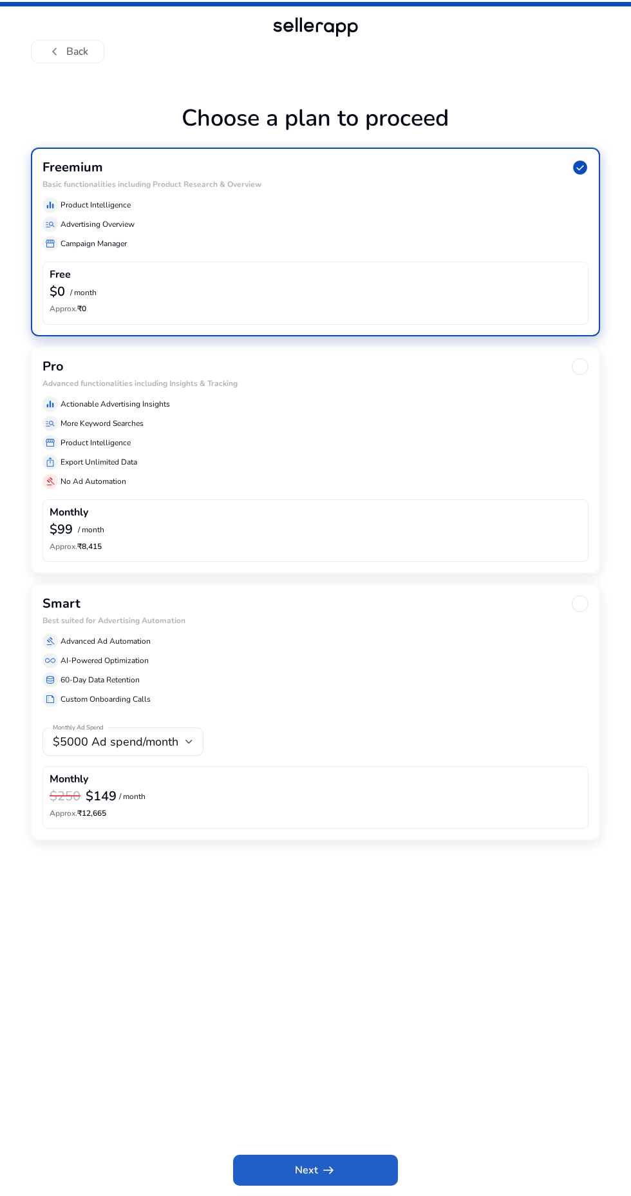
click at [350, 1171] on span at bounding box center [315, 1170] width 165 height 31
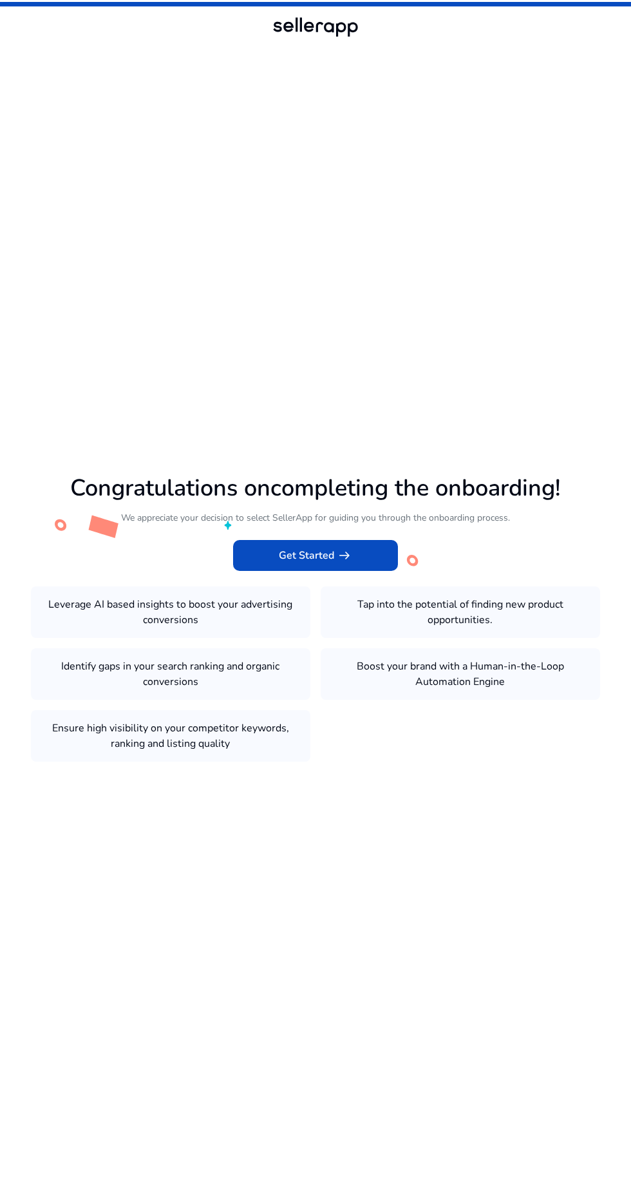
click at [318, 563] on span "Get Started arrow_right_alt" at bounding box center [315, 555] width 73 height 15
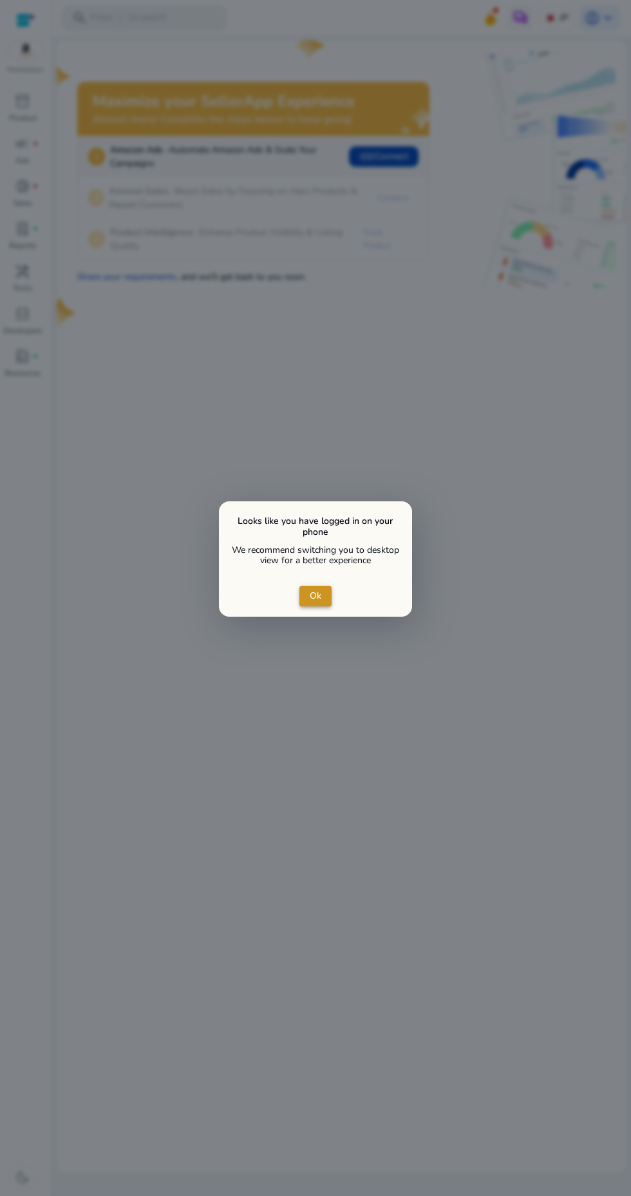
click at [320, 596] on span "Ok" at bounding box center [316, 596] width 12 height 14
